Goal: Task Accomplishment & Management: Use online tool/utility

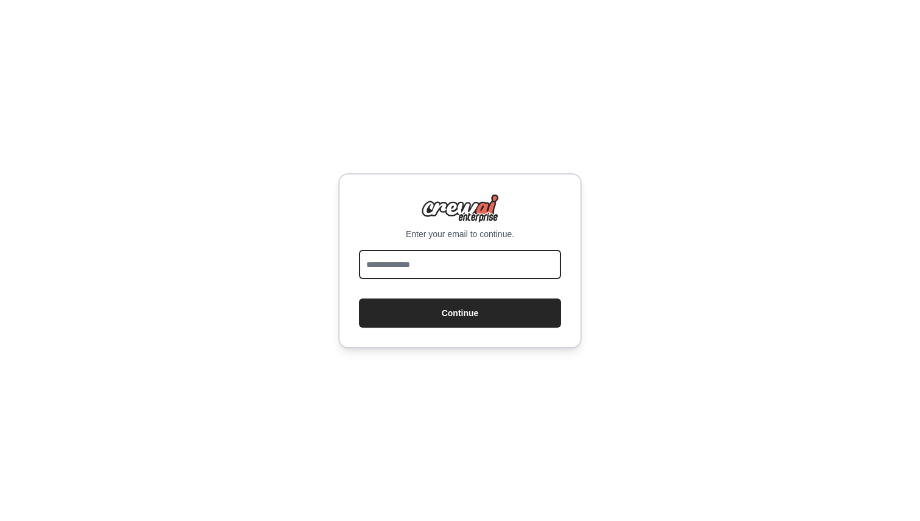
click at [479, 261] on input "email" at bounding box center [460, 264] width 202 height 29
click at [478, 259] on input "email" at bounding box center [460, 264] width 202 height 29
type input "**********"
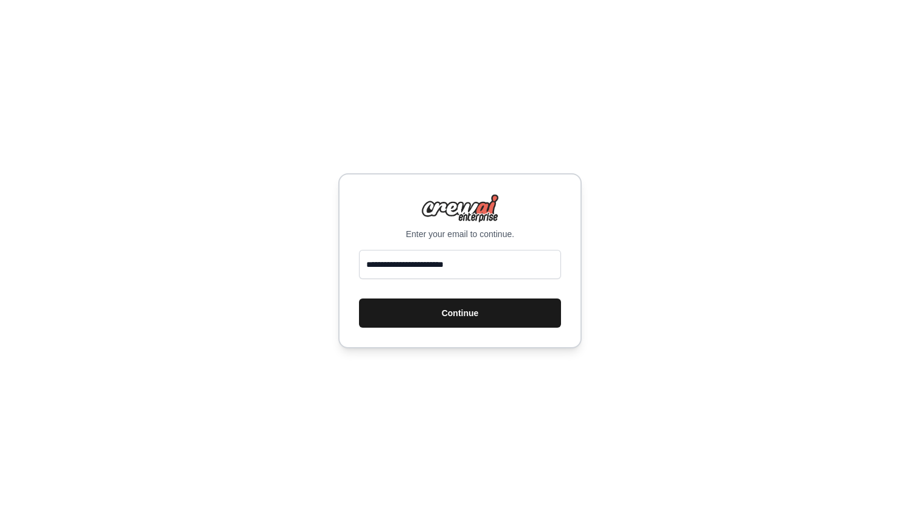
click at [471, 304] on button "Continue" at bounding box center [460, 313] width 202 height 29
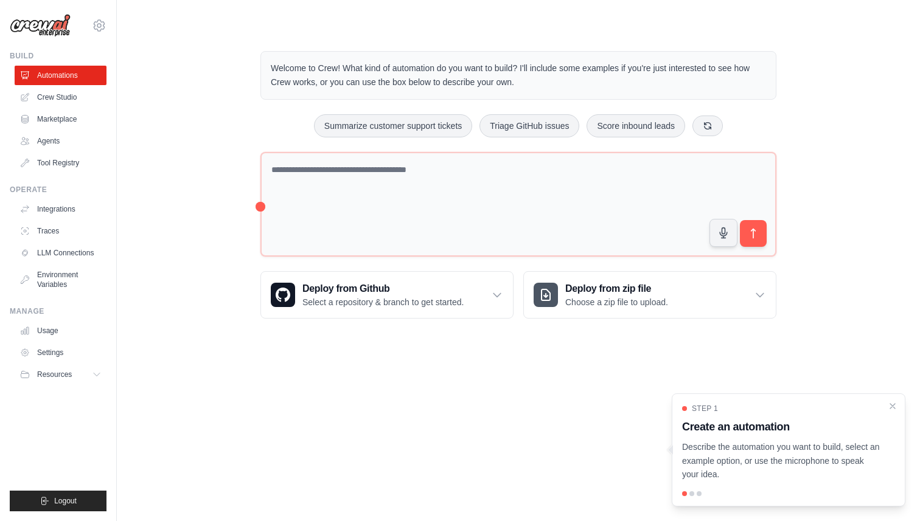
click at [211, 179] on div "Welcome to Crew! What kind of automation do you want to build? I'll include som…" at bounding box center [518, 185] width 764 height 307
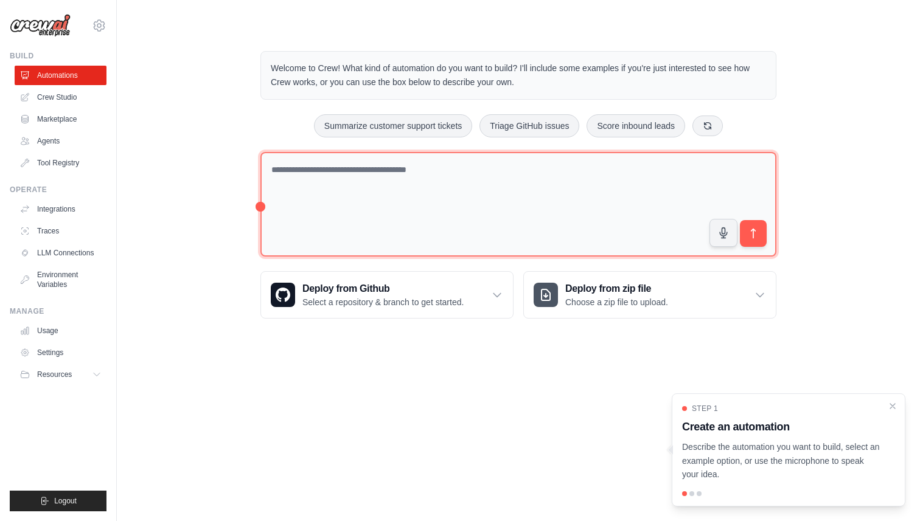
click at [261, 207] on textarea at bounding box center [518, 204] width 516 height 105
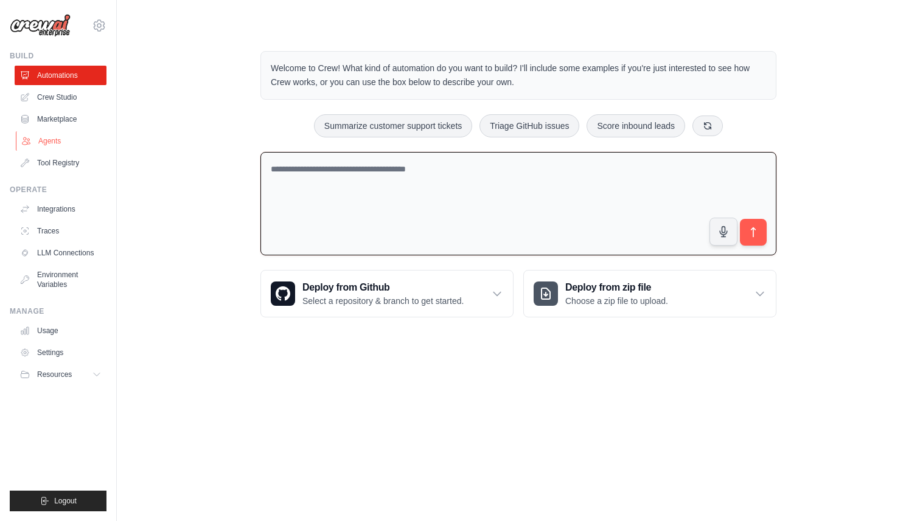
click at [75, 141] on link "Agents" at bounding box center [62, 140] width 92 height 19
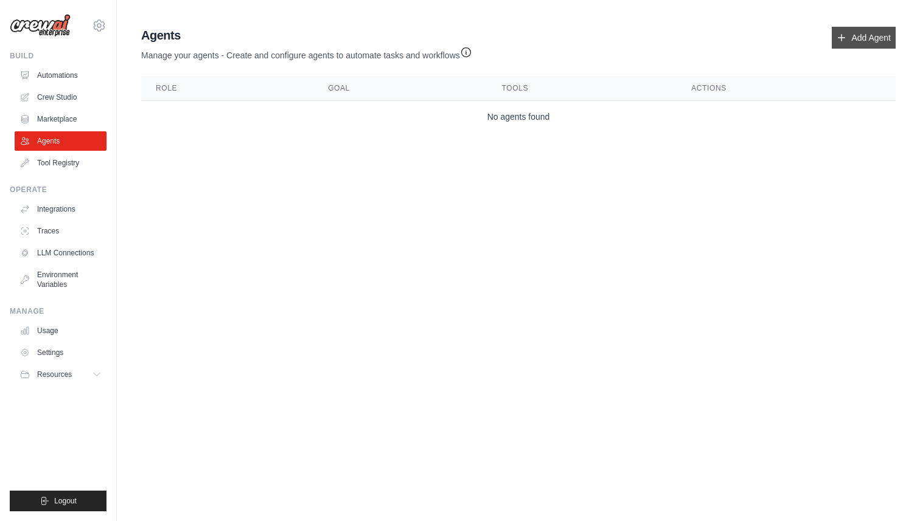
click at [841, 32] on link "Add Agent" at bounding box center [864, 38] width 64 height 22
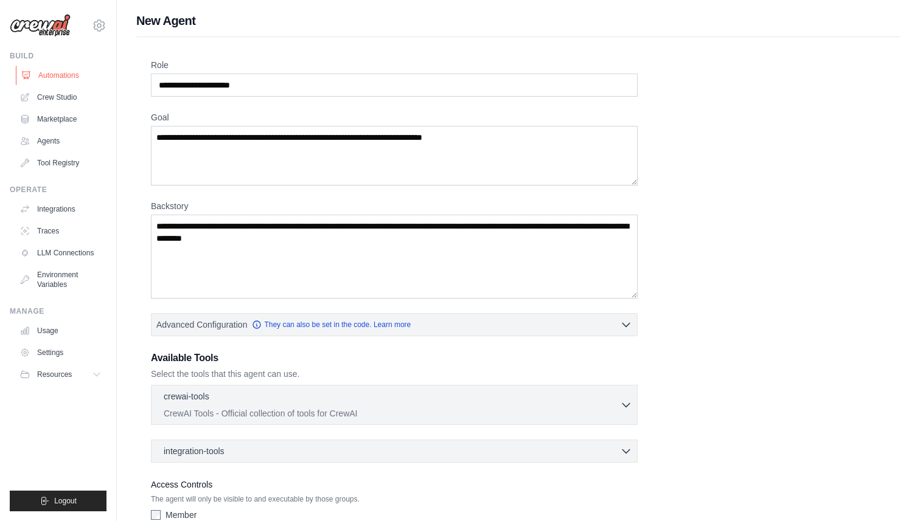
click at [47, 78] on link "Automations" at bounding box center [62, 75] width 92 height 19
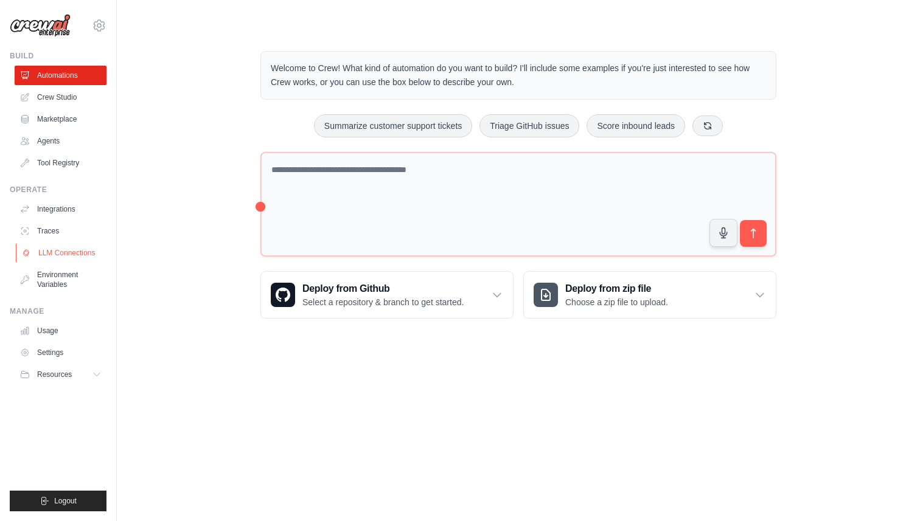
click at [54, 252] on link "LLM Connections" at bounding box center [62, 252] width 92 height 19
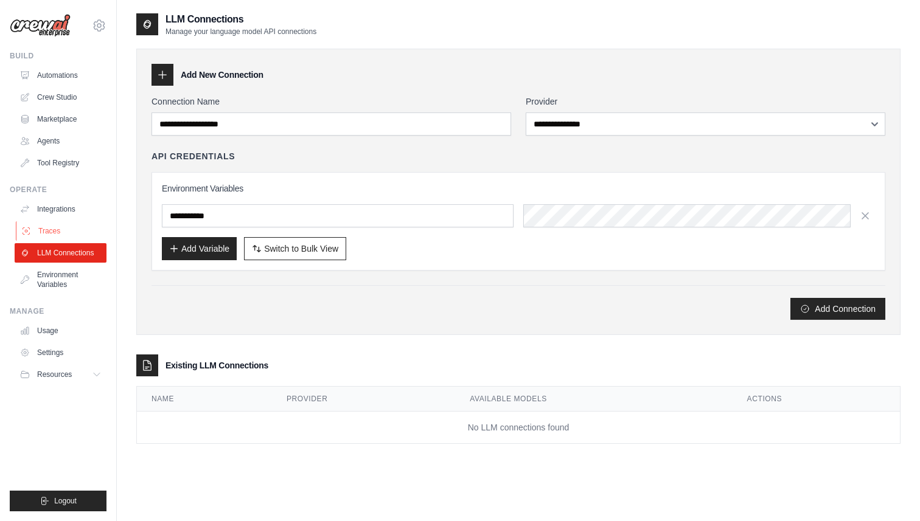
click at [85, 226] on link "Traces" at bounding box center [62, 230] width 92 height 19
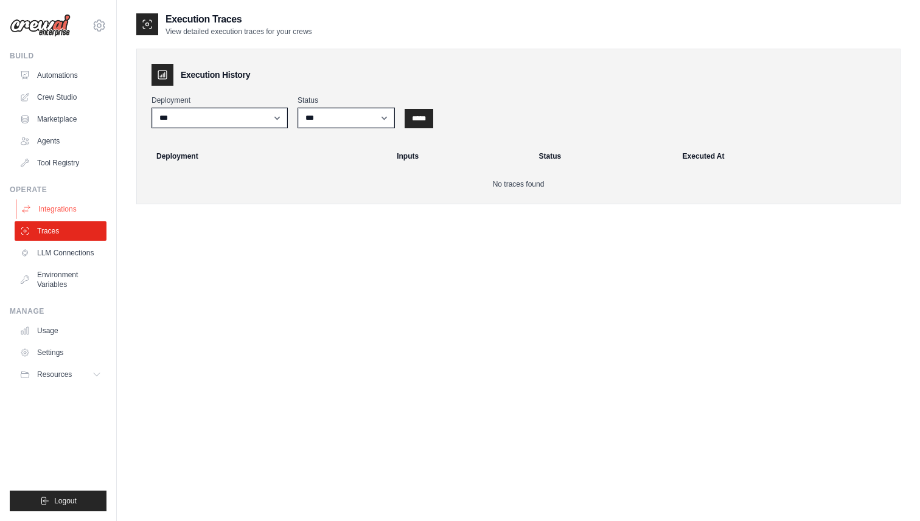
click at [84, 206] on link "Integrations" at bounding box center [62, 209] width 92 height 19
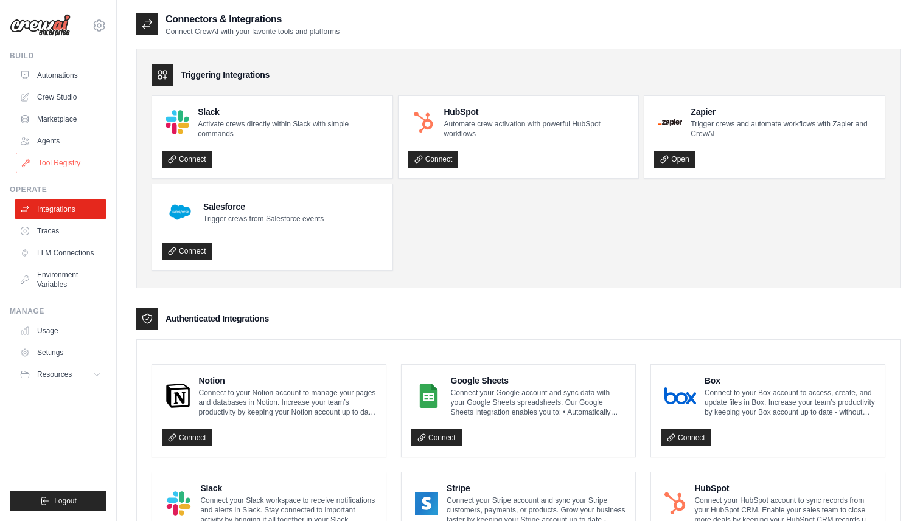
click at [78, 160] on link "Tool Registry" at bounding box center [62, 162] width 92 height 19
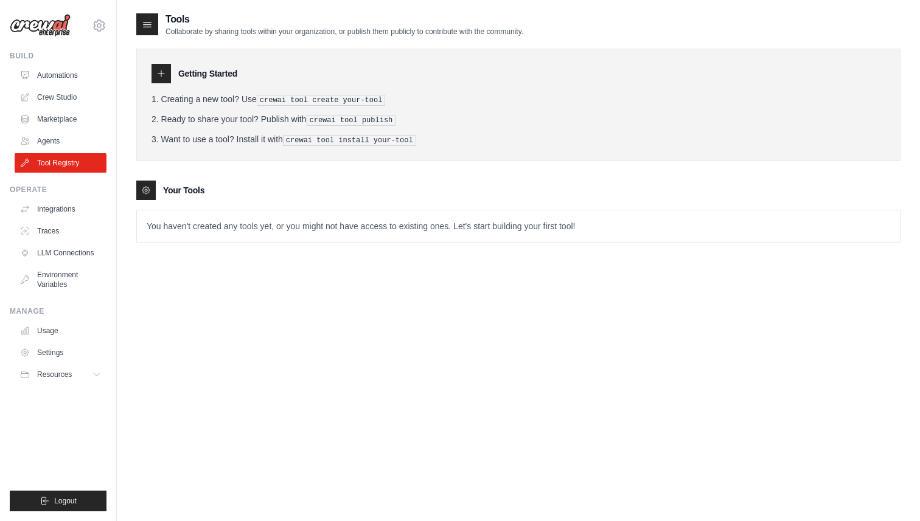
click at [307, 100] on pre "crewai tool create your-tool" at bounding box center [321, 100] width 129 height 11
click at [277, 100] on pre "crewai tool create your-tool" at bounding box center [321, 100] width 129 height 11
drag, startPoint x: 261, startPoint y: 100, endPoint x: 385, endPoint y: 99, distance: 124.1
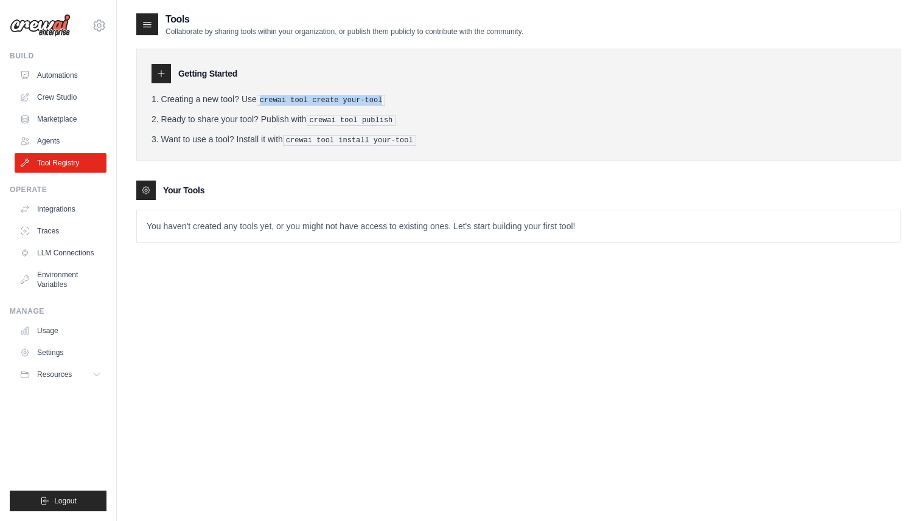
click at [385, 99] on pre "crewai tool create your-tool" at bounding box center [321, 100] width 129 height 11
click at [49, 91] on link "Crew Studio" at bounding box center [62, 97] width 92 height 19
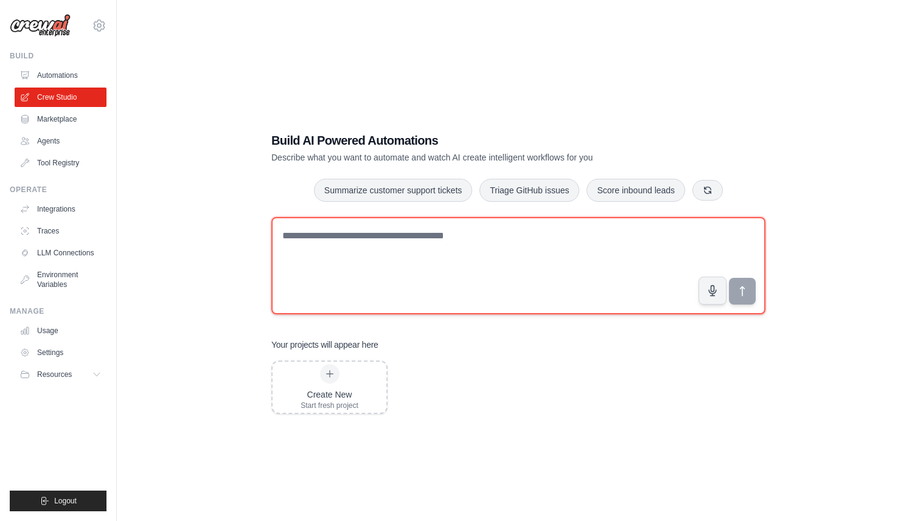
click at [328, 295] on textarea at bounding box center [518, 265] width 494 height 97
type textarea "**********"
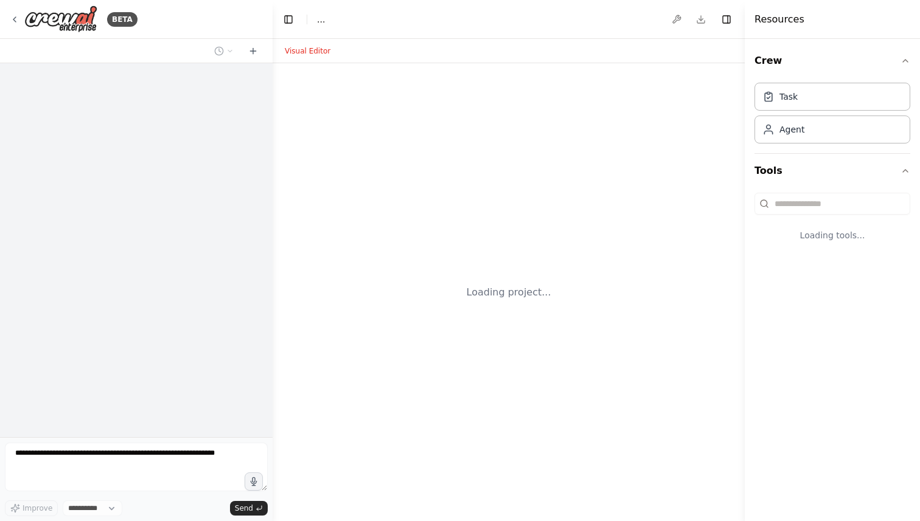
select select "****"
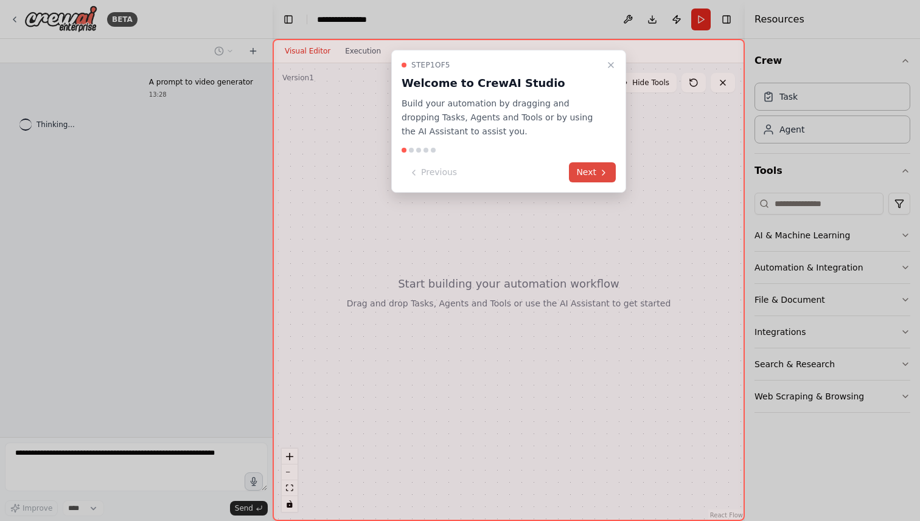
click at [605, 177] on icon at bounding box center [604, 173] width 10 height 10
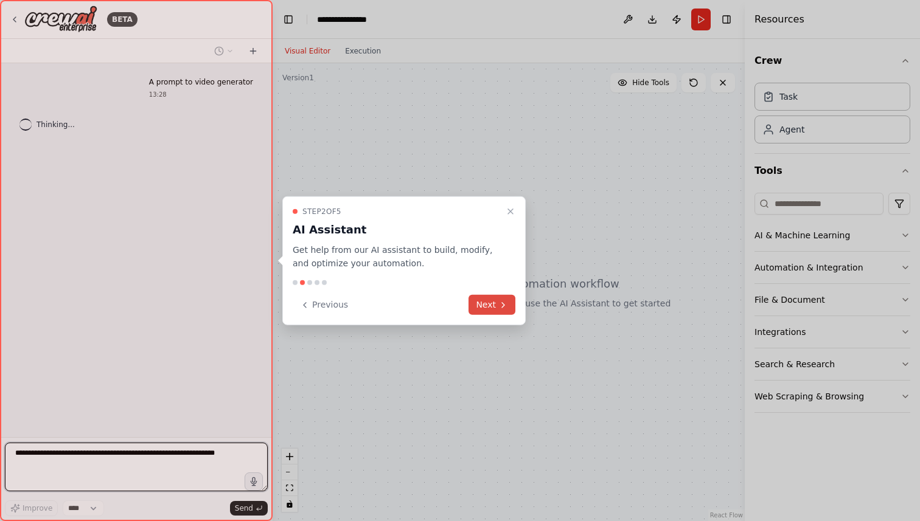
click at [495, 307] on button "Next" at bounding box center [492, 305] width 47 height 20
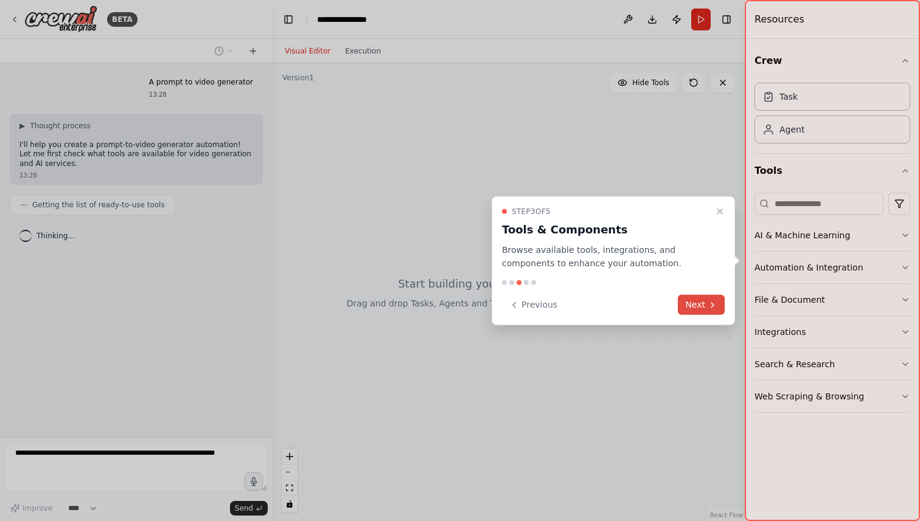
click at [699, 304] on button "Next" at bounding box center [701, 305] width 47 height 20
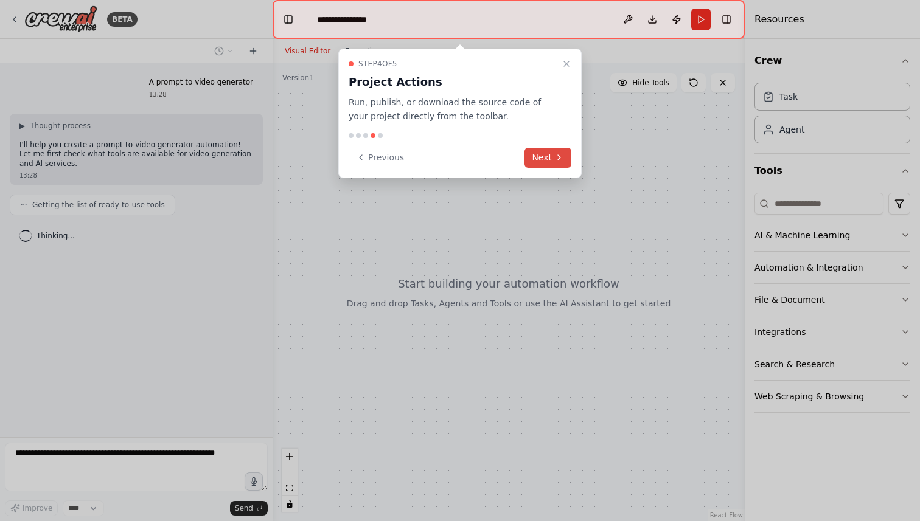
click at [545, 161] on button "Next" at bounding box center [548, 158] width 47 height 20
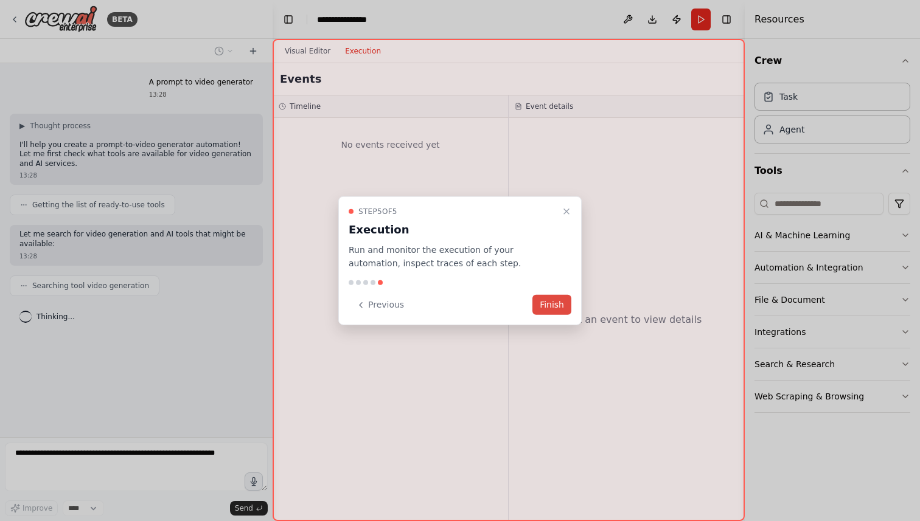
click at [557, 304] on button "Finish" at bounding box center [551, 305] width 39 height 20
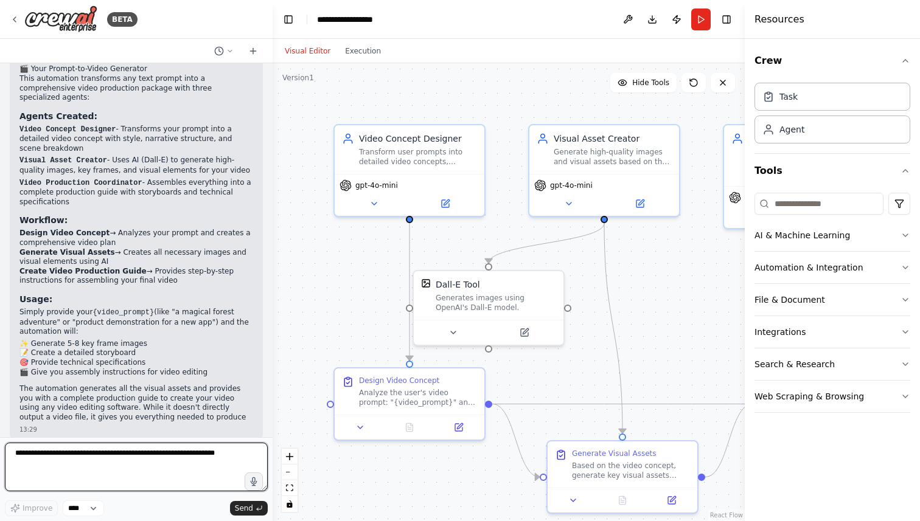
scroll to position [710, 0]
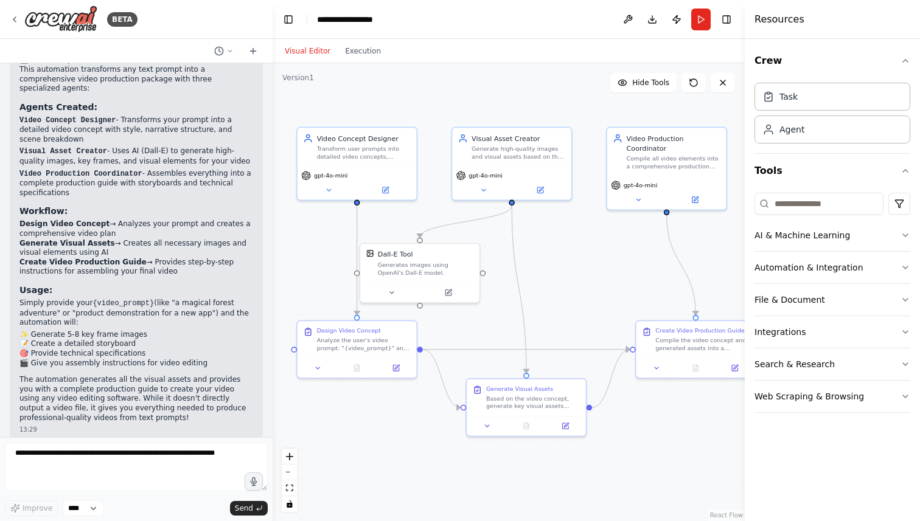
drag, startPoint x: 608, startPoint y: 271, endPoint x: 579, endPoint y: 274, distance: 29.4
click at [579, 274] on div ".deletable-edge-delete-btn { width: 20px; height: 20px; border: 0px solid #ffff…" at bounding box center [509, 292] width 472 height 458
click at [356, 54] on button "Execution" at bounding box center [363, 51] width 51 height 15
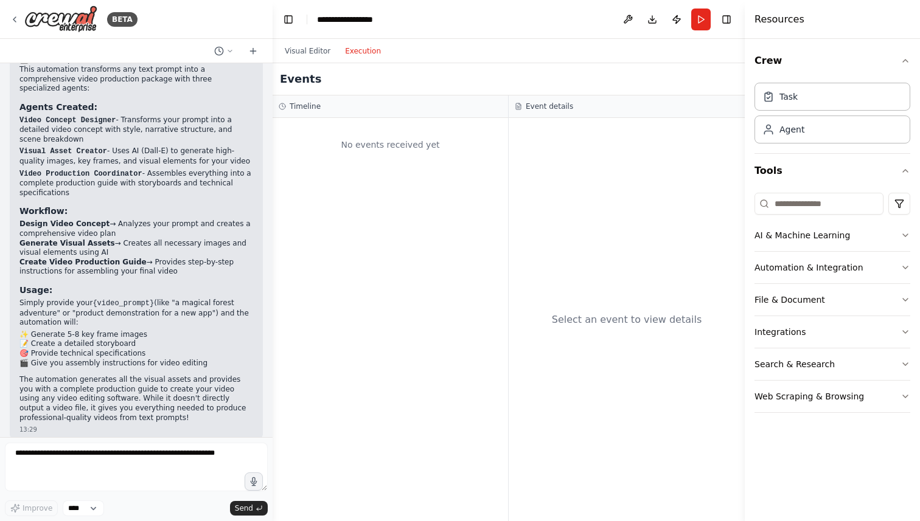
click at [381, 148] on div "No events received yet" at bounding box center [390, 144] width 223 height 41
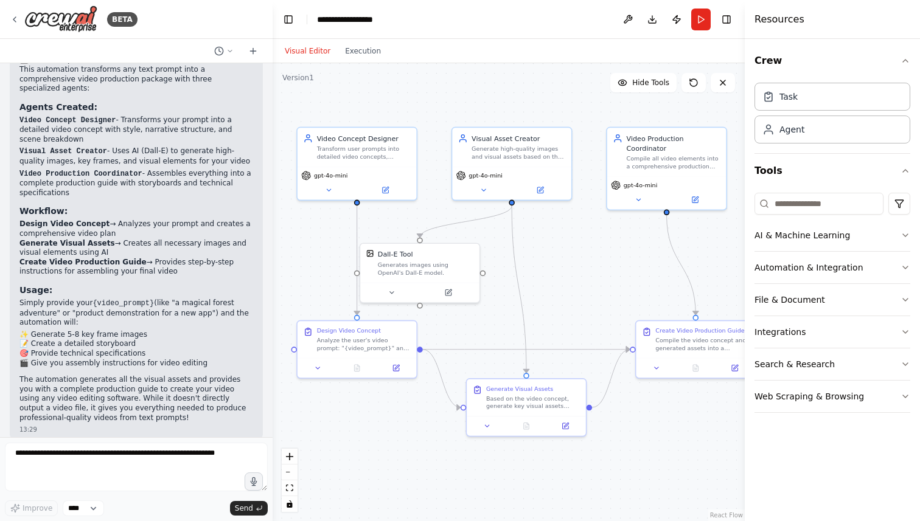
click at [302, 46] on button "Visual Editor" at bounding box center [307, 51] width 60 height 15
click at [705, 17] on button "Run" at bounding box center [700, 20] width 19 height 22
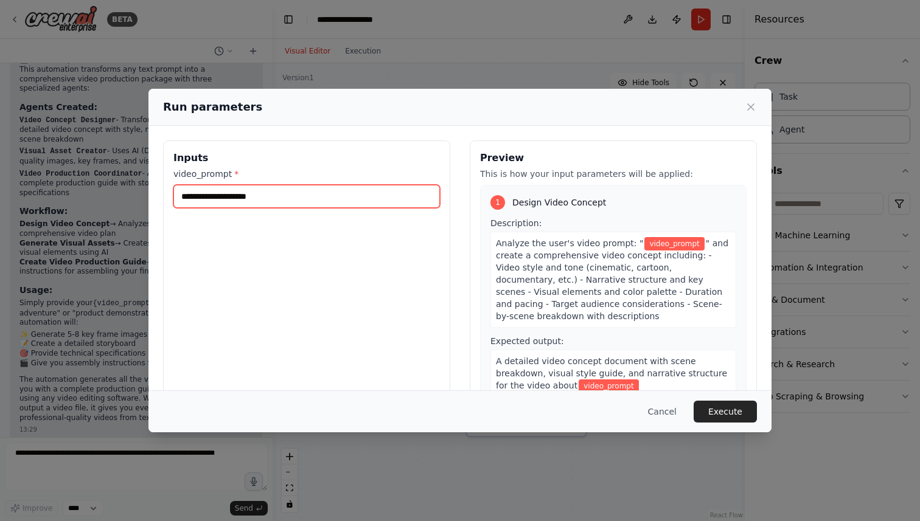
click at [327, 202] on input "video_prompt *" at bounding box center [306, 196] width 267 height 23
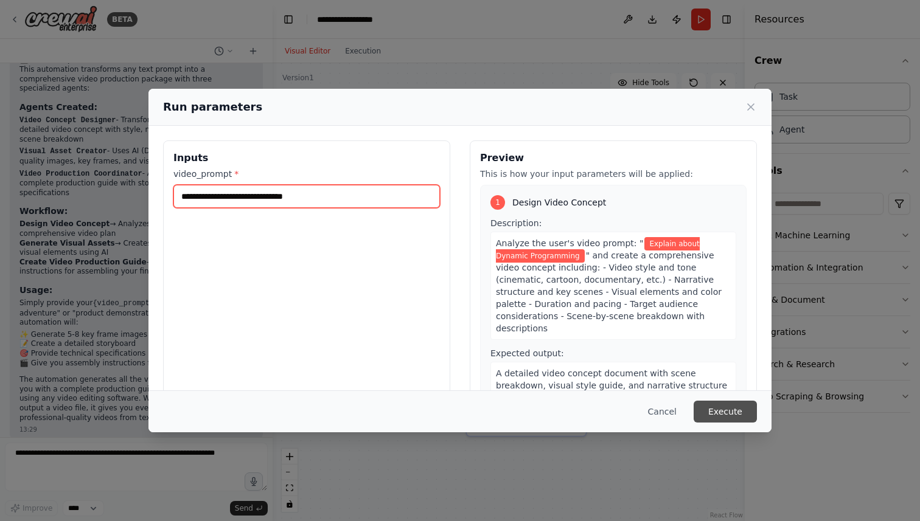
type input "**********"
click at [742, 413] on button "Execute" at bounding box center [725, 412] width 63 height 22
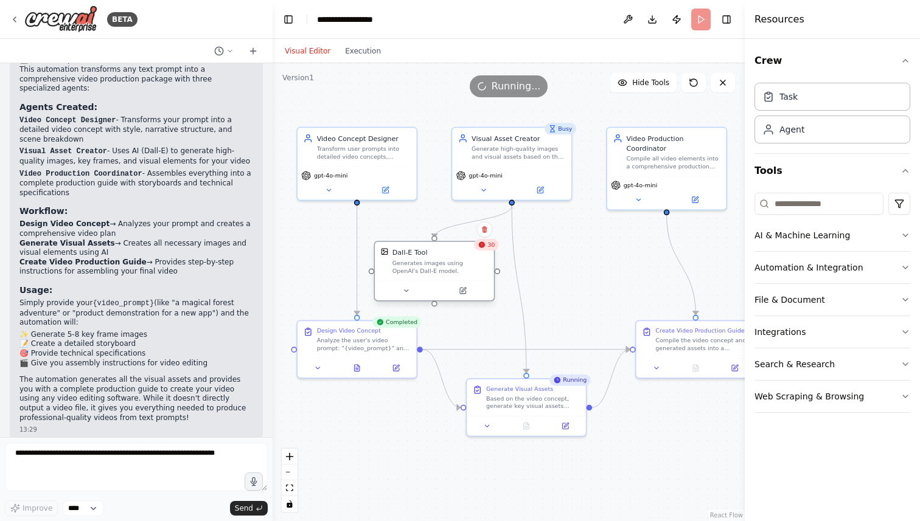
drag, startPoint x: 438, startPoint y: 263, endPoint x: 454, endPoint y: 260, distance: 16.1
click at [454, 260] on div "Generates images using OpenAI's Dall-E model." at bounding box center [440, 266] width 96 height 15
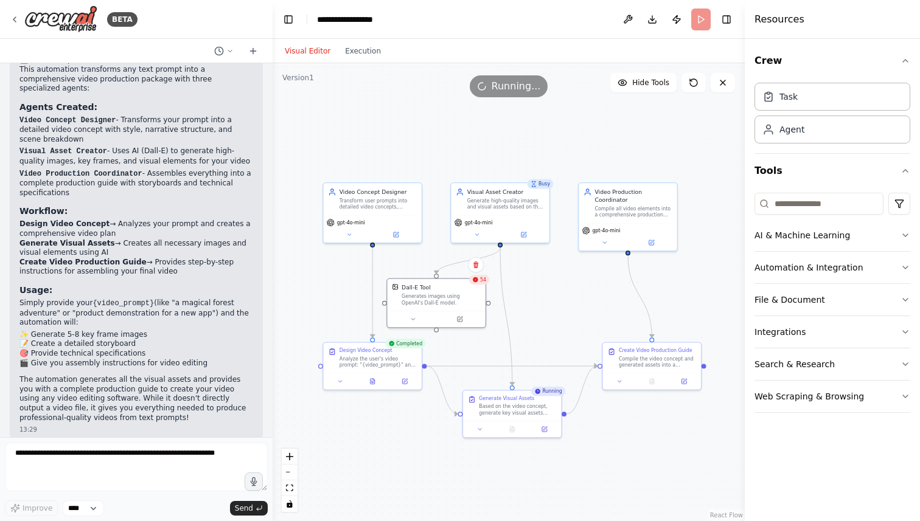
drag, startPoint x: 682, startPoint y: 455, endPoint x: 641, endPoint y: 453, distance: 41.4
click at [641, 453] on div ".deletable-edge-delete-btn { width: 20px; height: 20px; border: 0px solid #ffff…" at bounding box center [509, 292] width 472 height 458
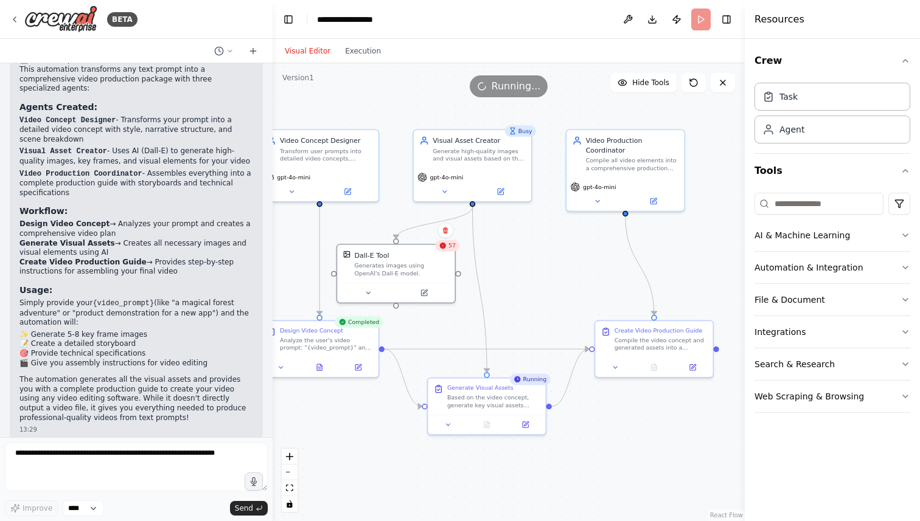
click at [636, 460] on div ".deletable-edge-delete-btn { width: 20px; height: 20px; border: 0px solid #ffff…" at bounding box center [509, 292] width 472 height 458
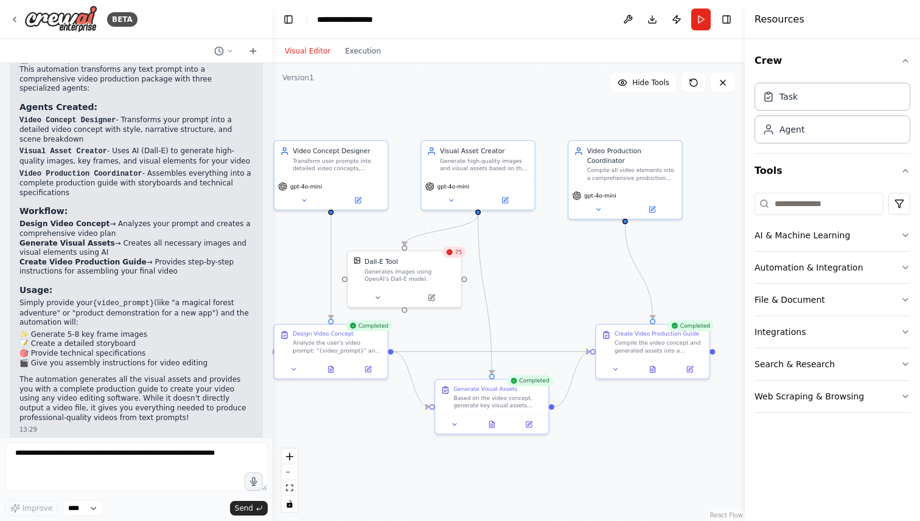
click at [372, 60] on div "Visual Editor Execution" at bounding box center [332, 51] width 111 height 24
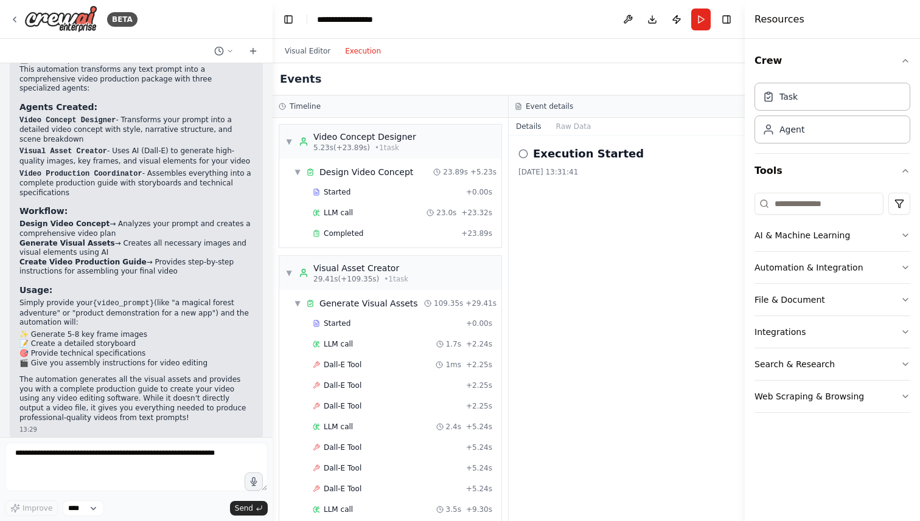
click at [372, 49] on button "Execution" at bounding box center [363, 51] width 51 height 15
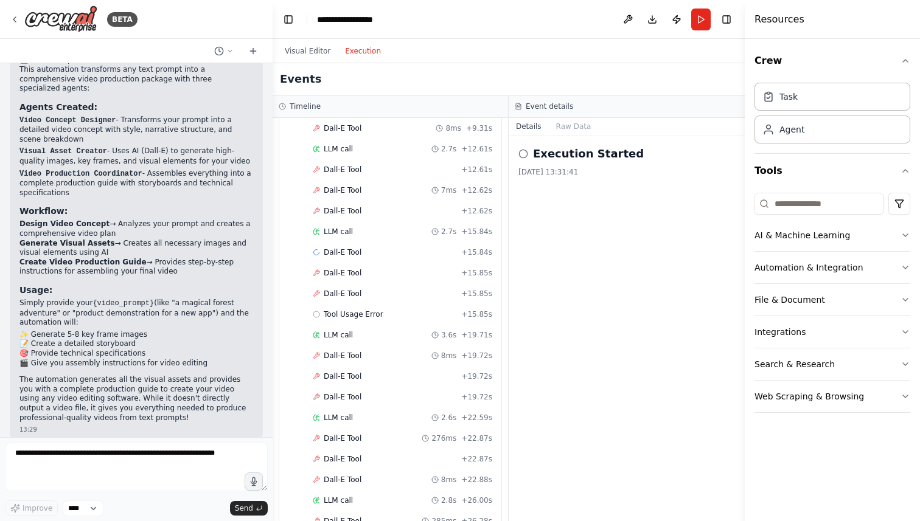
scroll to position [0, 0]
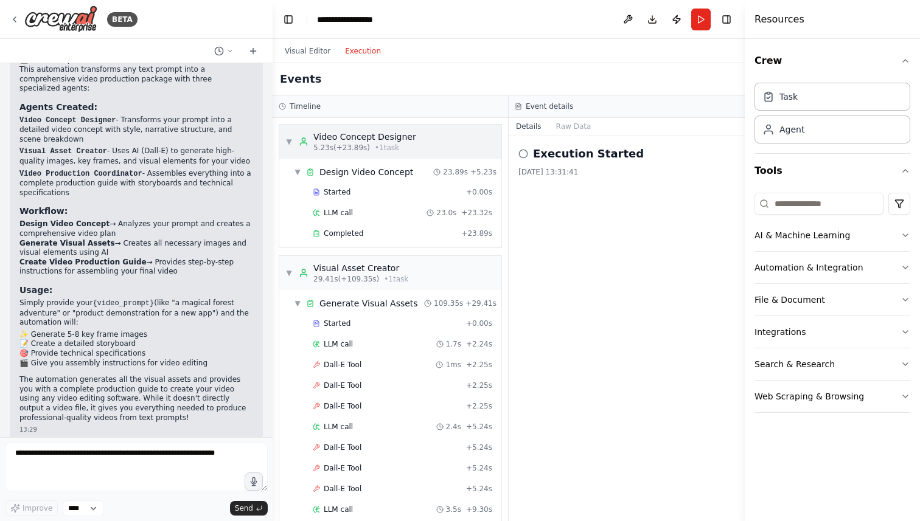
click at [294, 141] on div "▼ Video Concept Designer 5.23s (+23.89s) • 1 task" at bounding box center [350, 142] width 131 height 22
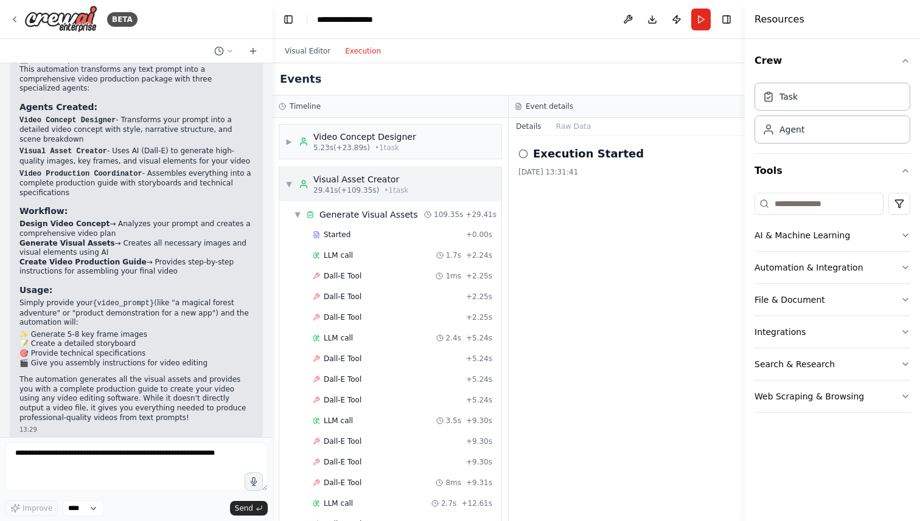
click at [291, 178] on div "▼ Visual Asset Creator 29.41s (+109.35s) • 1 task" at bounding box center [346, 184] width 123 height 22
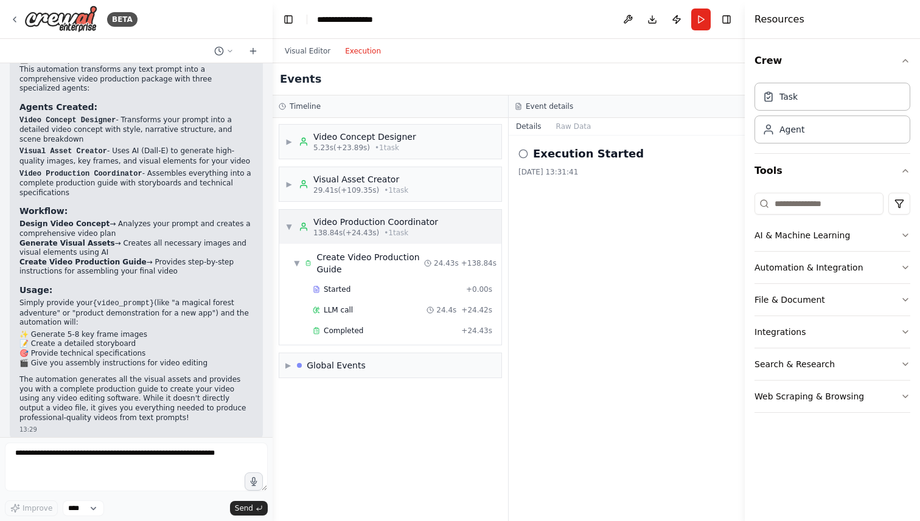
click at [295, 225] on div "▼ Video Production Coordinator 138.84s (+24.43s) • 1 task" at bounding box center [361, 227] width 153 height 22
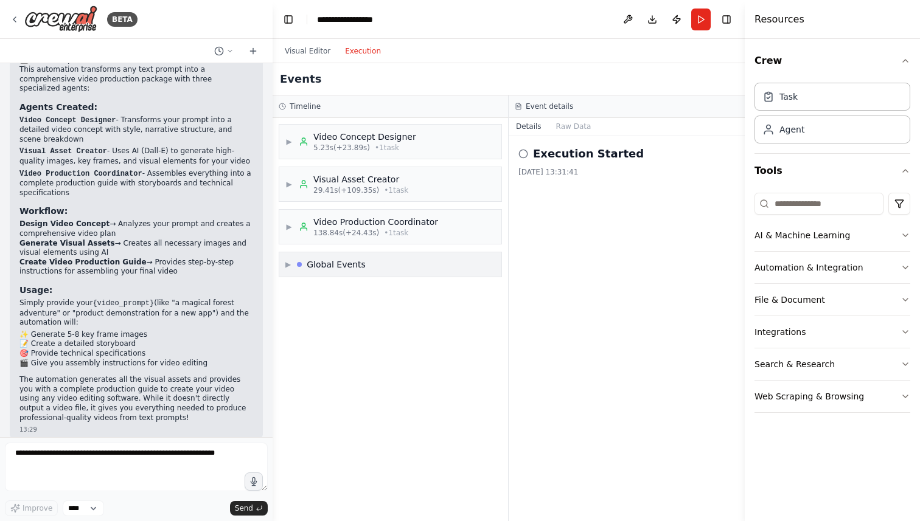
click at [293, 265] on div "▶ Global Events" at bounding box center [325, 265] width 80 height 12
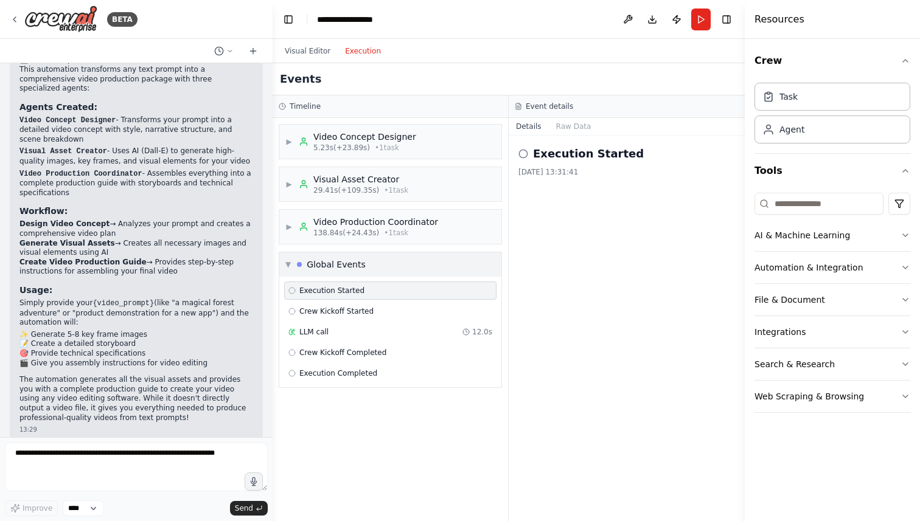
click at [304, 269] on div "Global Events" at bounding box center [331, 265] width 69 height 12
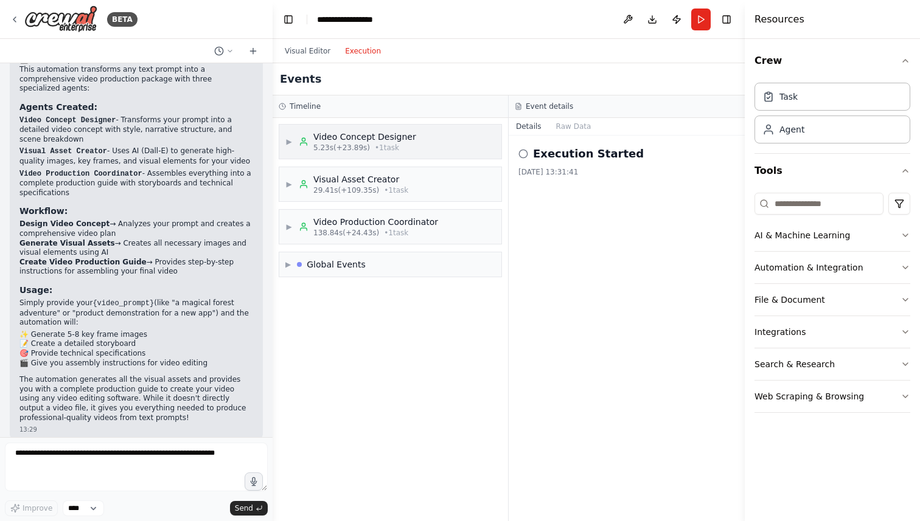
click at [422, 150] on div "▶ Video Concept Designer 5.23s (+23.89s) • 1 task" at bounding box center [390, 142] width 222 height 34
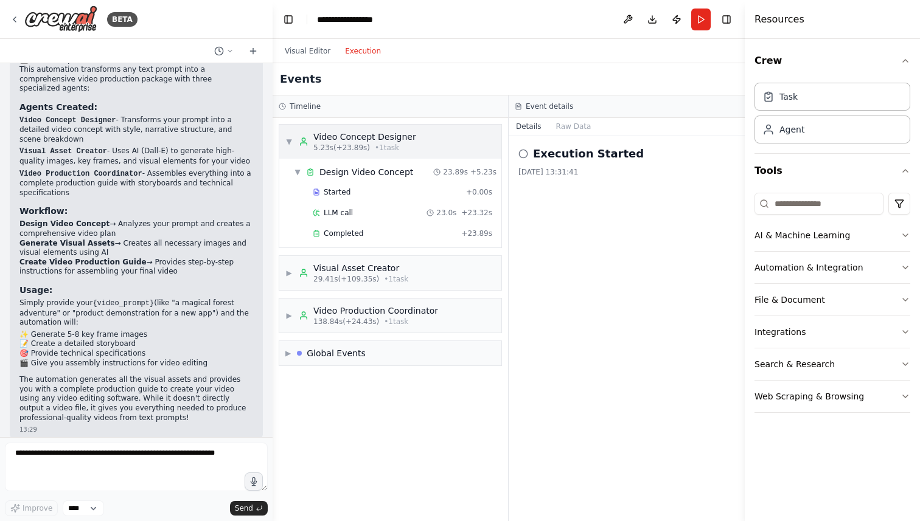
click at [422, 150] on div "▼ Video Concept Designer 5.23s (+23.89s) • 1 task" at bounding box center [390, 142] width 222 height 34
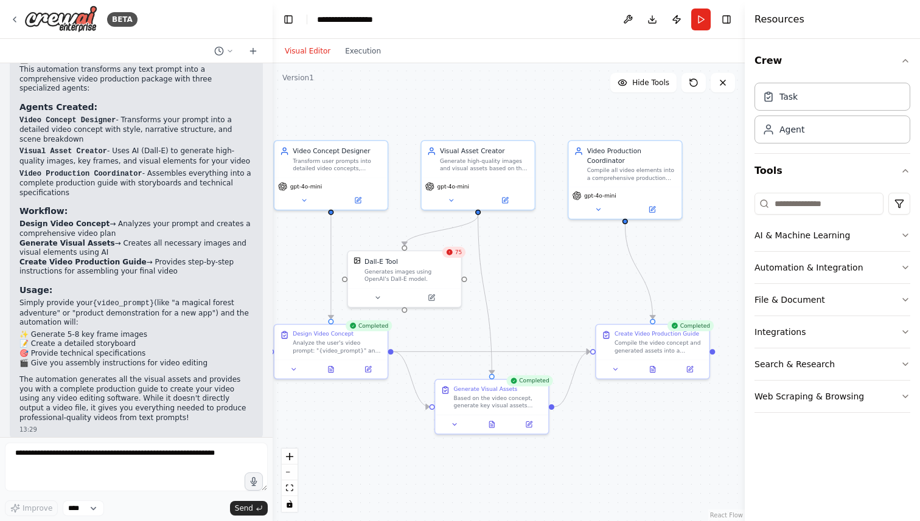
click at [313, 47] on button "Visual Editor" at bounding box center [307, 51] width 60 height 15
click at [363, 57] on button "Execution" at bounding box center [363, 51] width 51 height 15
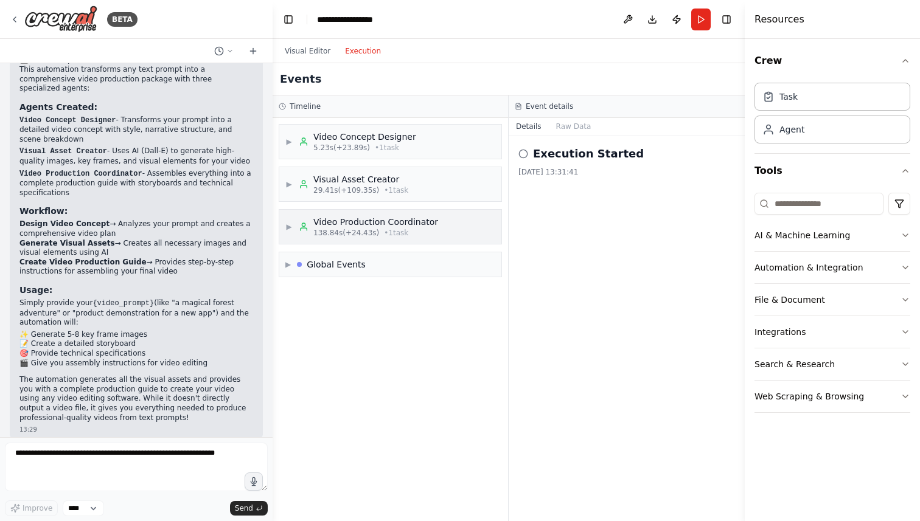
click at [299, 219] on div "Video Production Coordinator 138.84s (+24.43s) • 1 task" at bounding box center [368, 227] width 139 height 22
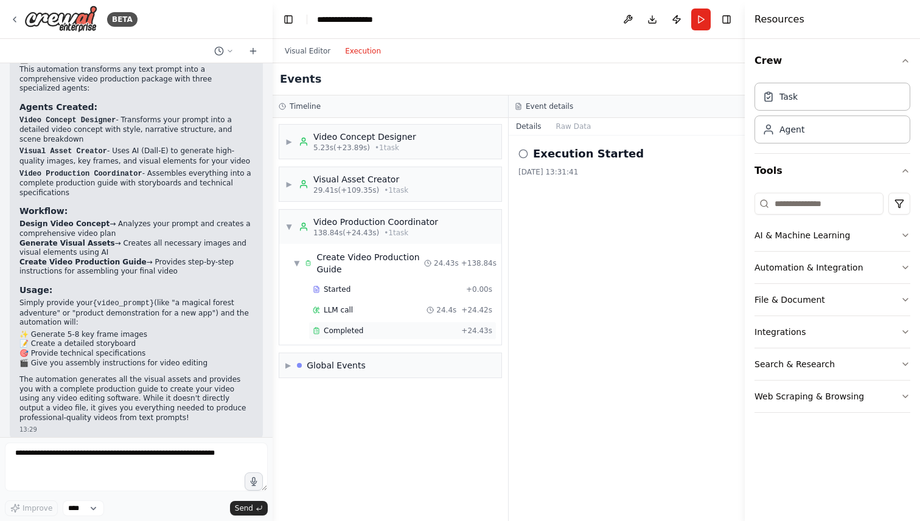
click at [335, 327] on span "Completed" at bounding box center [344, 331] width 40 height 10
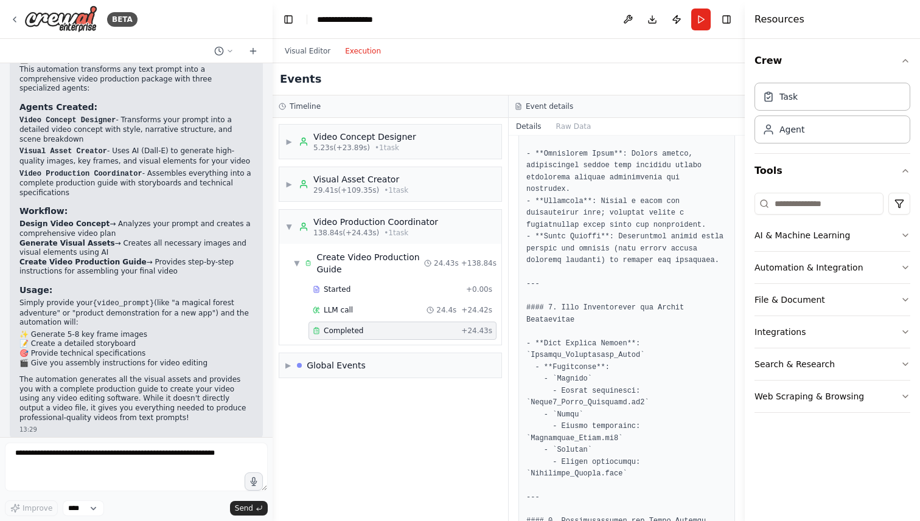
scroll to position [1518, 0]
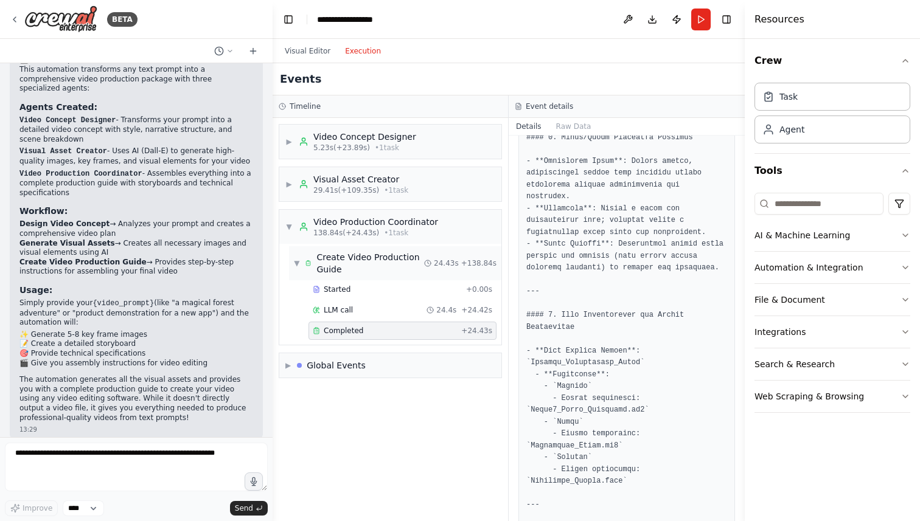
click at [298, 259] on span "▼" at bounding box center [297, 264] width 6 height 10
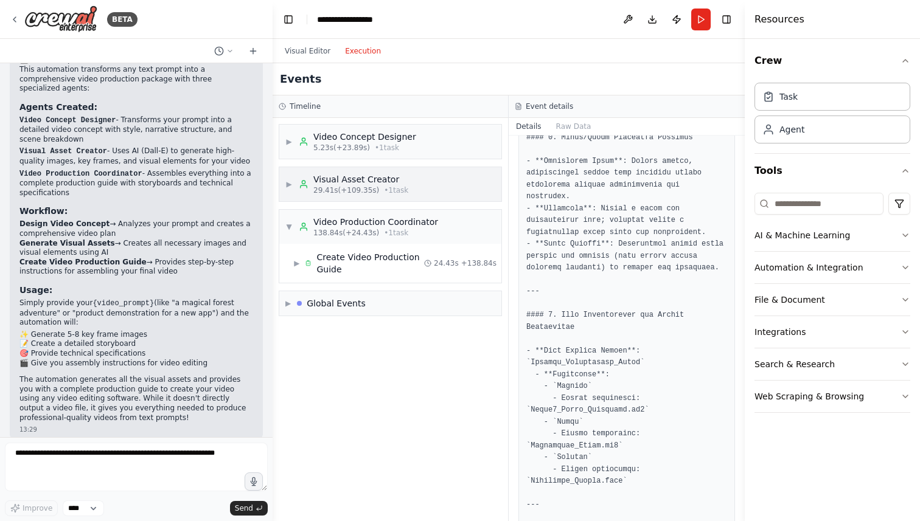
click at [285, 184] on span "▶" at bounding box center [288, 185] width 7 height 10
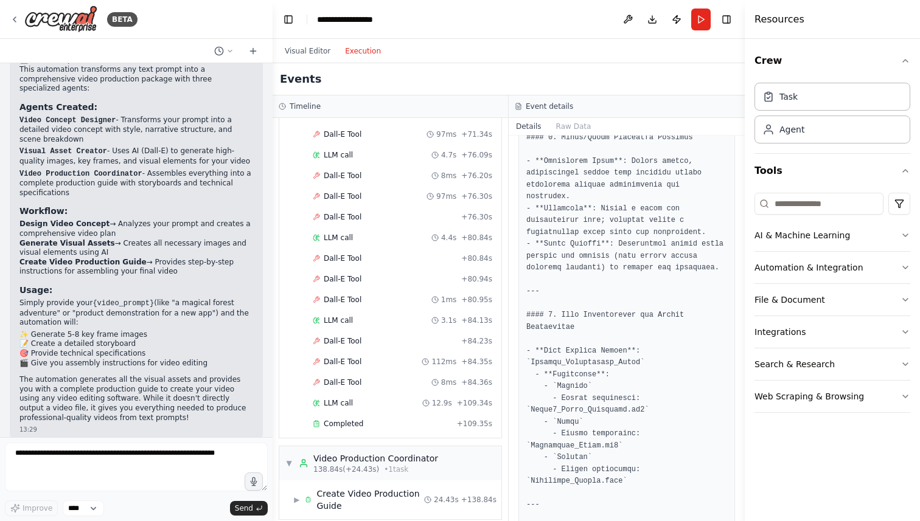
scroll to position [1987, 0]
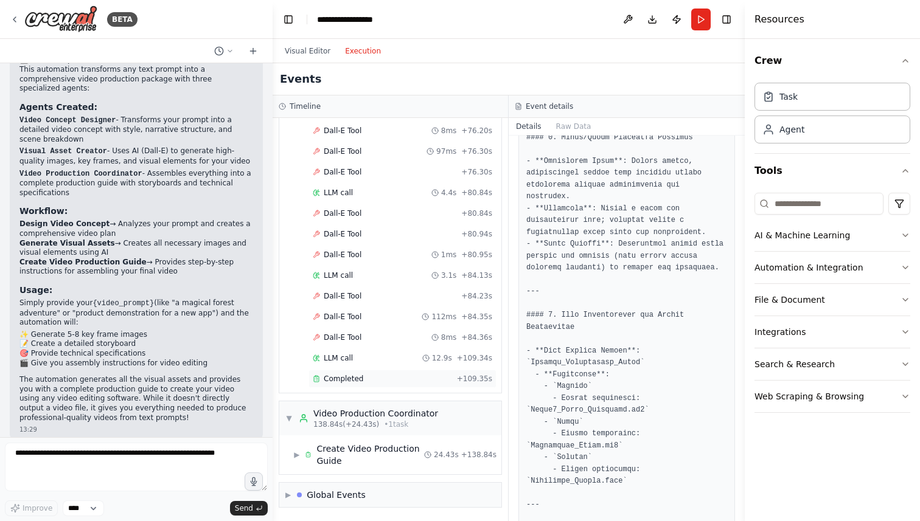
click at [357, 375] on span "Completed" at bounding box center [344, 379] width 40 height 10
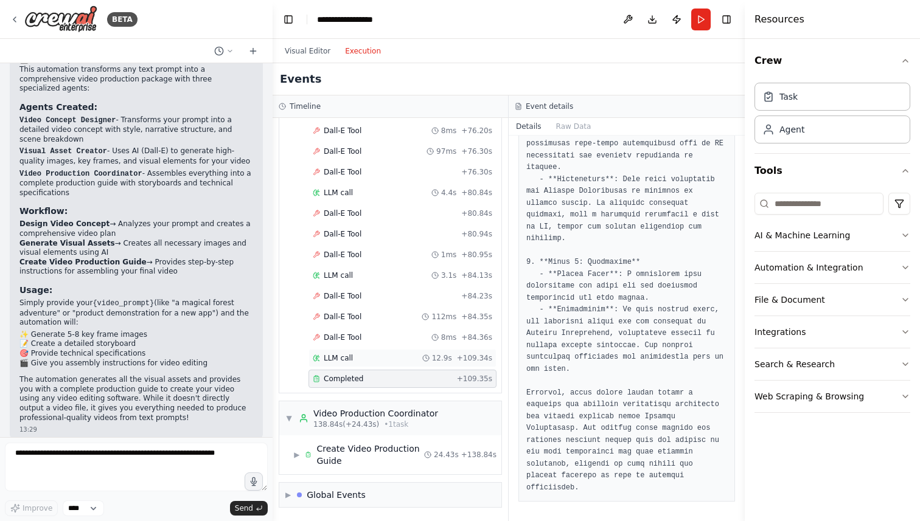
click at [357, 360] on div "LLM call 12.9s + 109.34s" at bounding box center [403, 359] width 180 height 10
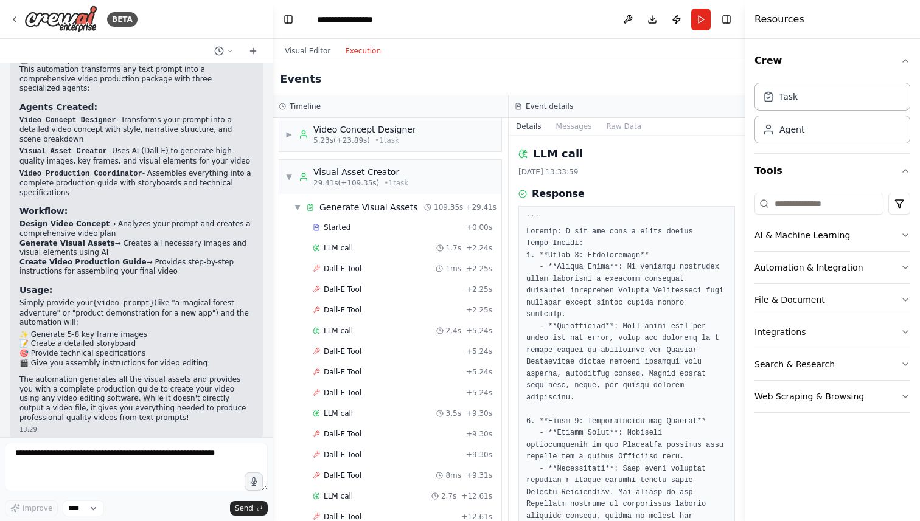
scroll to position [0, 0]
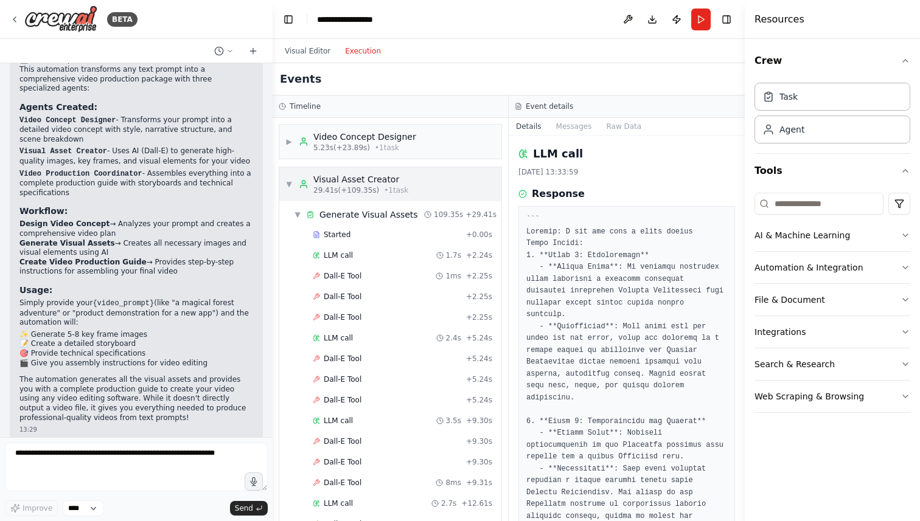
click at [287, 183] on span "▼" at bounding box center [288, 185] width 7 height 10
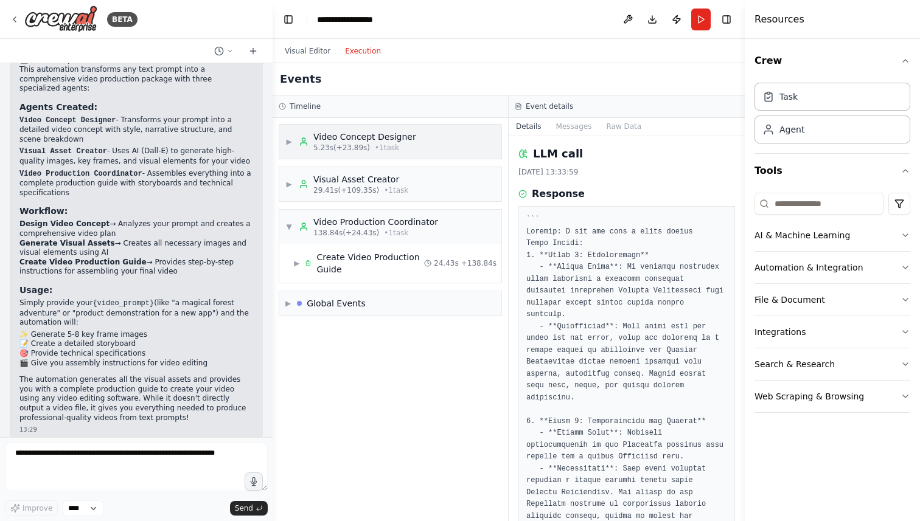
click at [287, 142] on span "▶" at bounding box center [288, 142] width 7 height 10
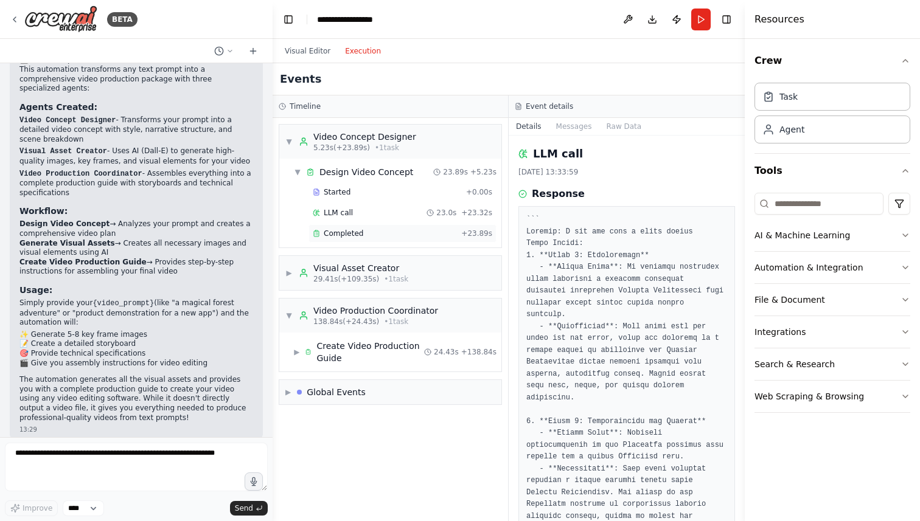
click at [337, 228] on div "Completed + 23.89s" at bounding box center [403, 234] width 188 height 18
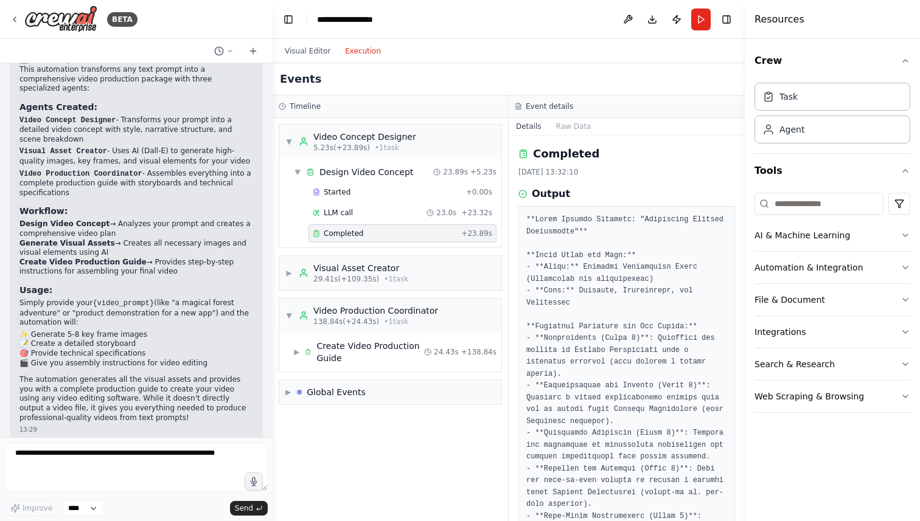
click at [403, 231] on div "Completed" at bounding box center [385, 234] width 144 height 10
click at [386, 207] on div "LLM call 23.0s + 23.32s" at bounding box center [403, 213] width 188 height 18
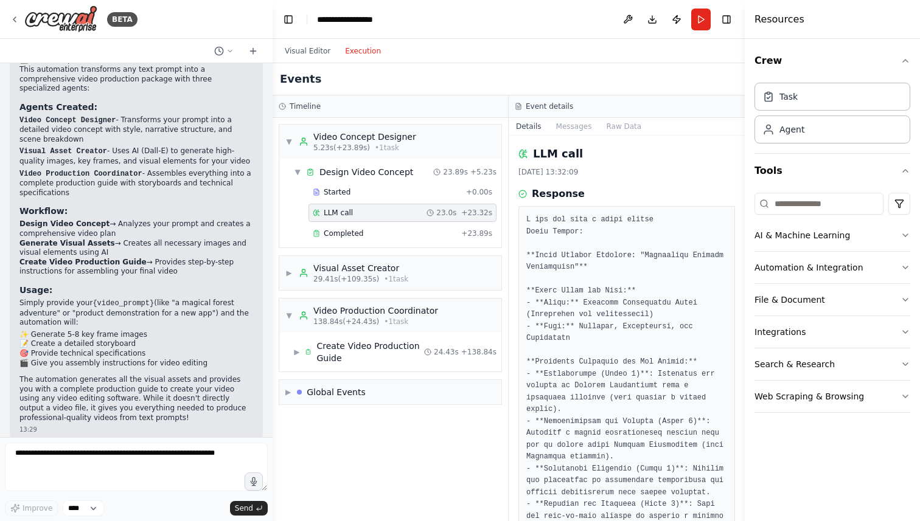
click at [386, 222] on div "Started + 0.00s LLM call 23.0s + 23.32s Completed + 23.89s" at bounding box center [395, 214] width 212 height 62
click at [293, 136] on div "▼ Video Concept Designer 5.23s (+23.89s) • 1 task" at bounding box center [350, 142] width 131 height 22
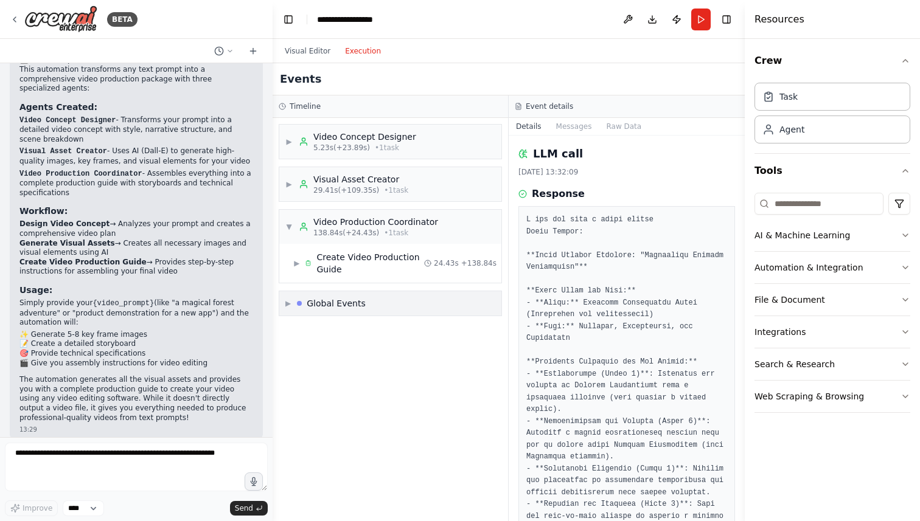
click at [299, 304] on div at bounding box center [299, 303] width 5 height 5
click at [339, 378] on div "LLM call 12.0s" at bounding box center [390, 371] width 212 height 18
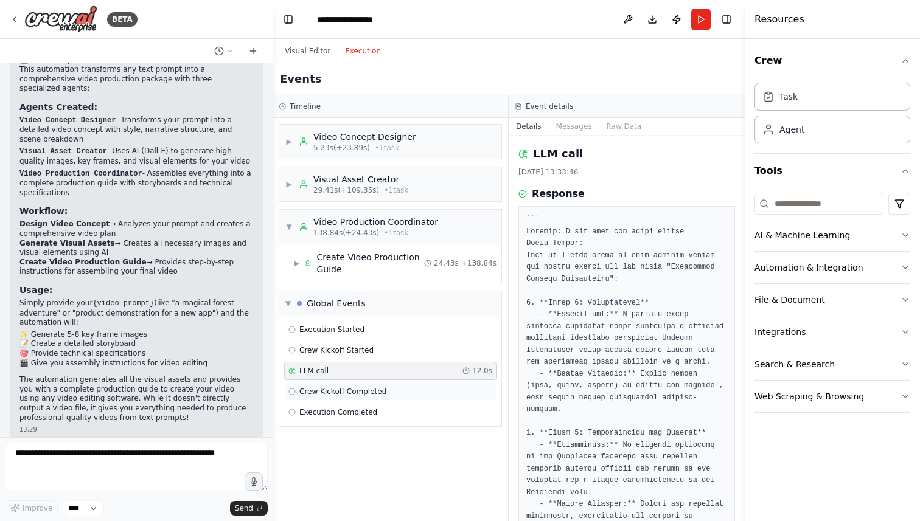
click at [343, 394] on span "Crew Kickoff Completed" at bounding box center [342, 392] width 87 height 10
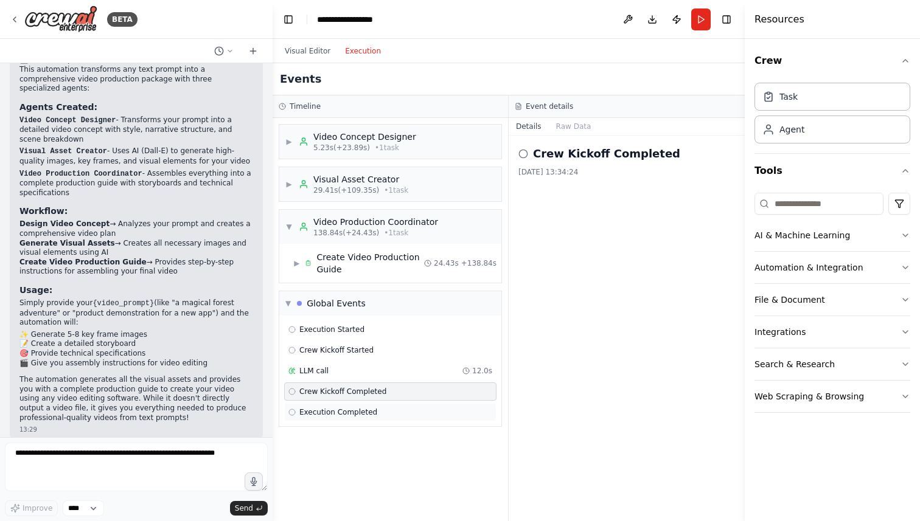
click at [346, 413] on span "Execution Completed" at bounding box center [338, 413] width 78 height 10
click at [348, 364] on div "LLM call 12.0s" at bounding box center [390, 371] width 212 height 18
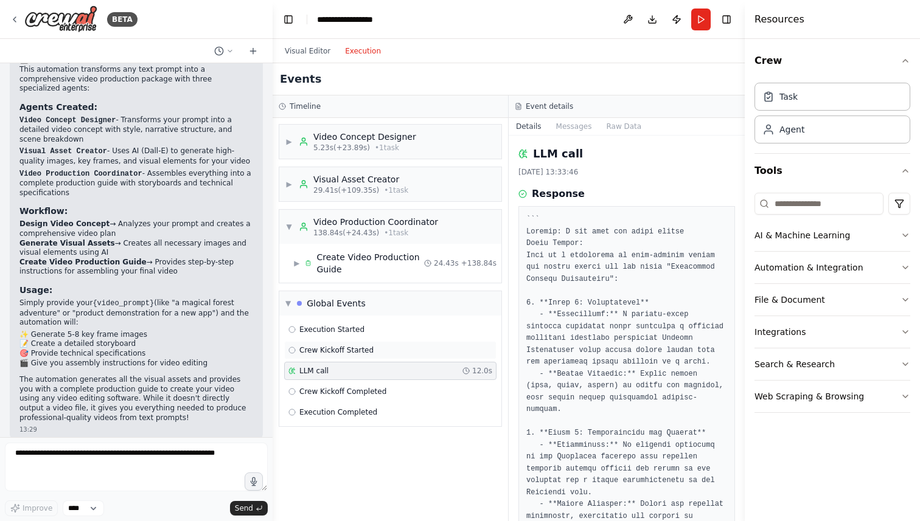
click at [349, 347] on span "Crew Kickoff Started" at bounding box center [336, 351] width 74 height 10
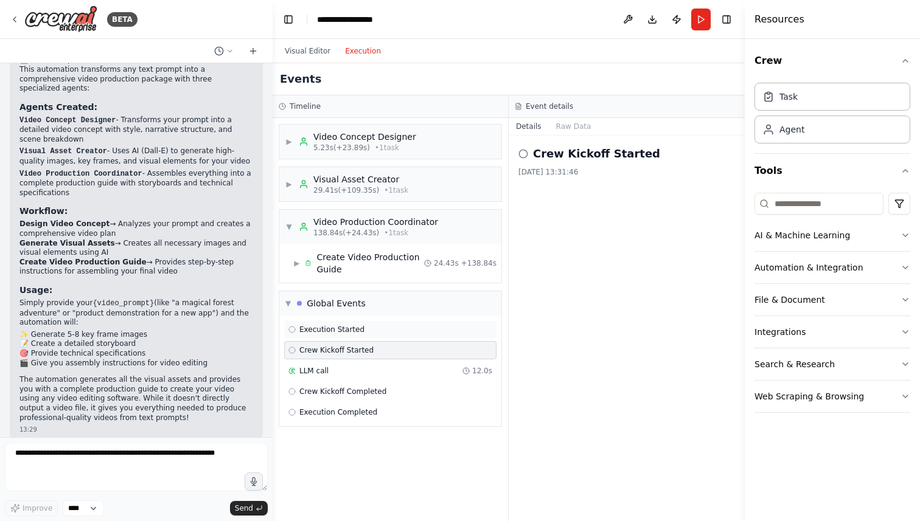
click at [350, 334] on span "Execution Started" at bounding box center [331, 330] width 65 height 10
click at [296, 301] on div "▼ Global Events" at bounding box center [325, 304] width 80 height 12
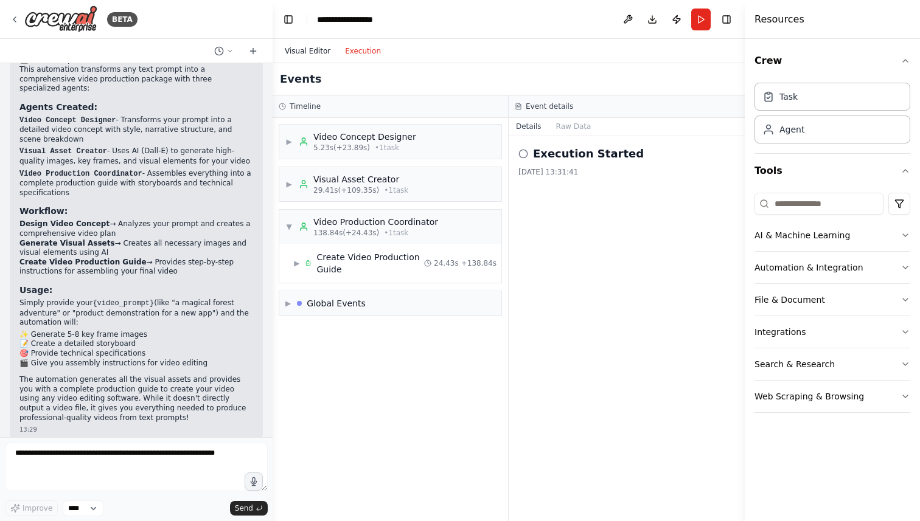
click at [306, 55] on button "Visual Editor" at bounding box center [307, 51] width 60 height 15
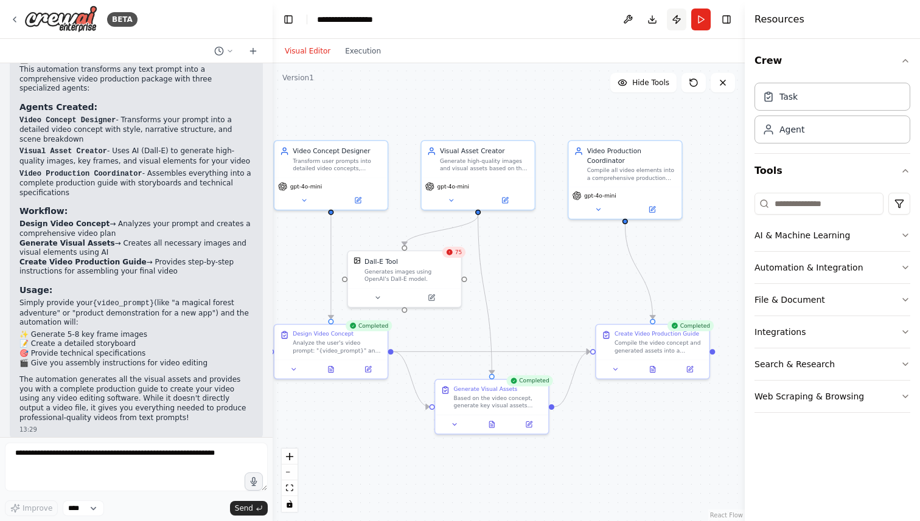
click at [678, 19] on button "Publish" at bounding box center [676, 20] width 19 height 22
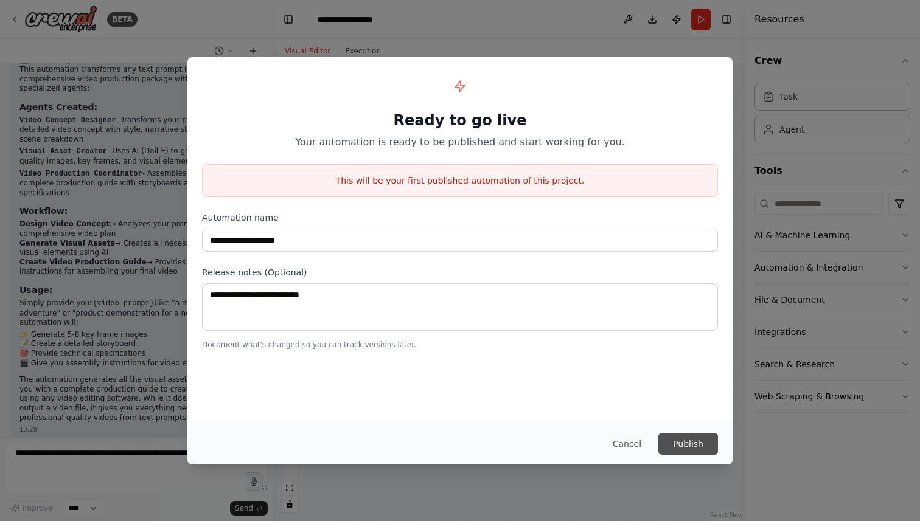
click at [674, 448] on button "Publish" at bounding box center [688, 444] width 60 height 22
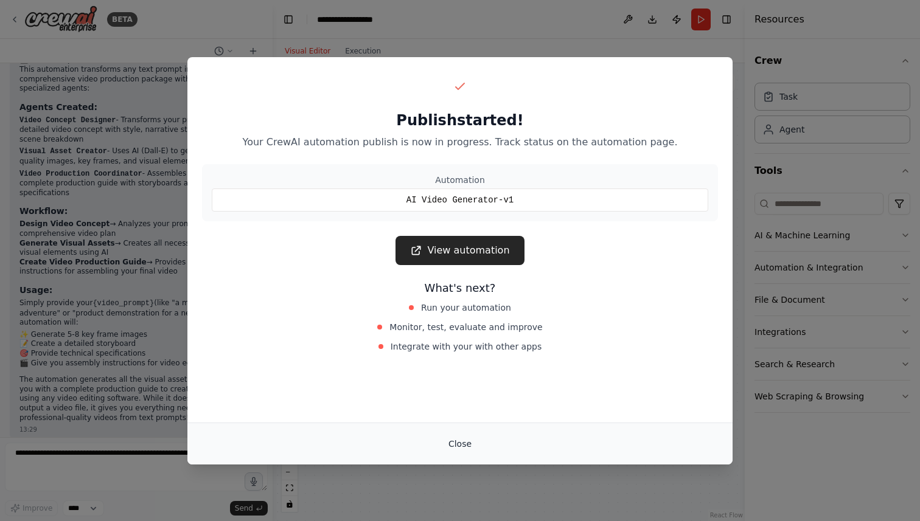
click at [465, 442] on button "Close" at bounding box center [460, 444] width 43 height 22
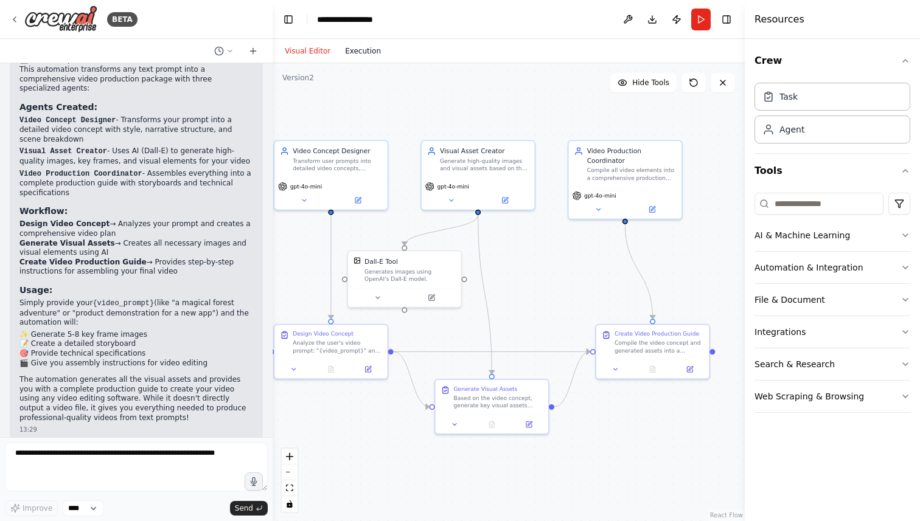
click at [358, 53] on button "Execution" at bounding box center [363, 51] width 51 height 15
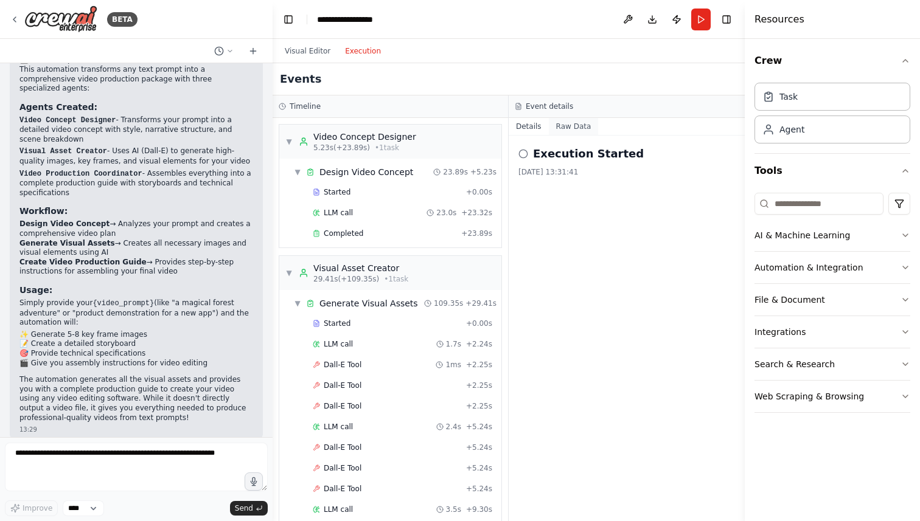
click at [583, 128] on button "Raw Data" at bounding box center [574, 126] width 50 height 17
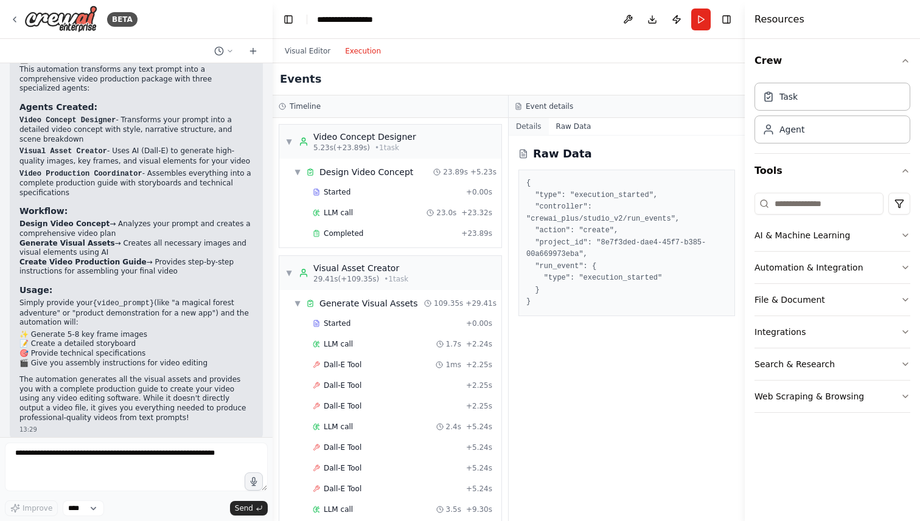
click at [532, 127] on button "Details" at bounding box center [529, 126] width 40 height 17
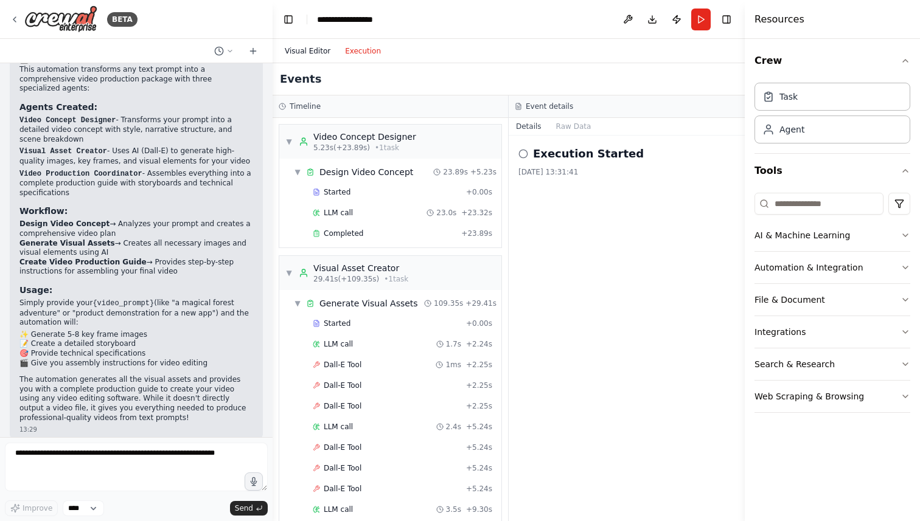
click at [300, 54] on button "Visual Editor" at bounding box center [307, 51] width 60 height 15
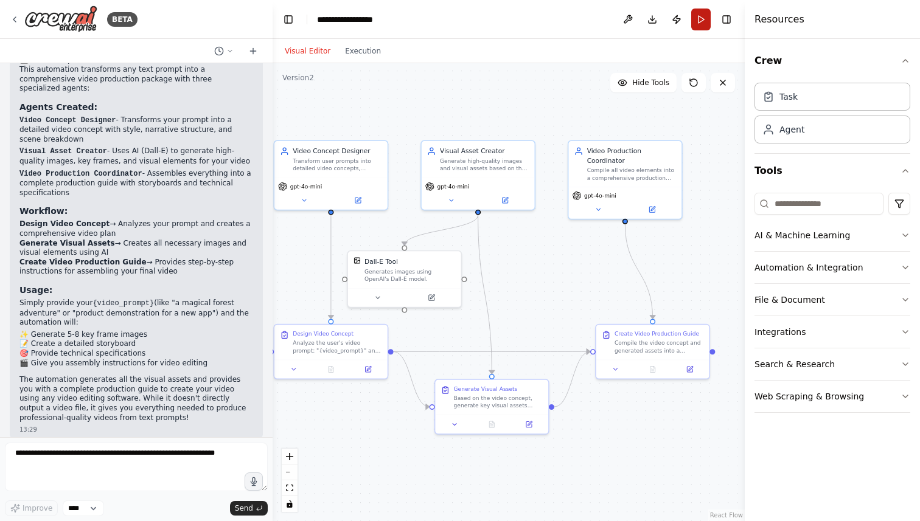
click at [702, 21] on button "Run" at bounding box center [700, 20] width 19 height 22
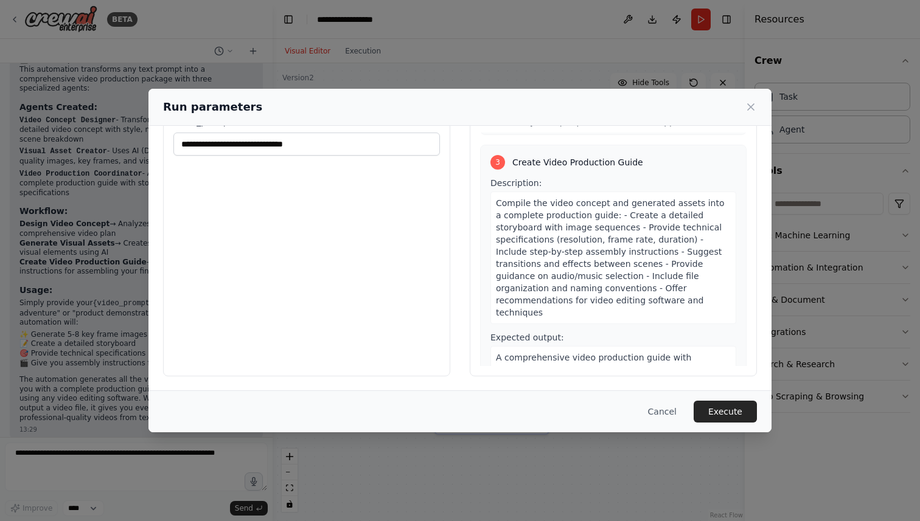
scroll to position [503, 0]
click at [671, 412] on button "Cancel" at bounding box center [662, 412] width 48 height 22
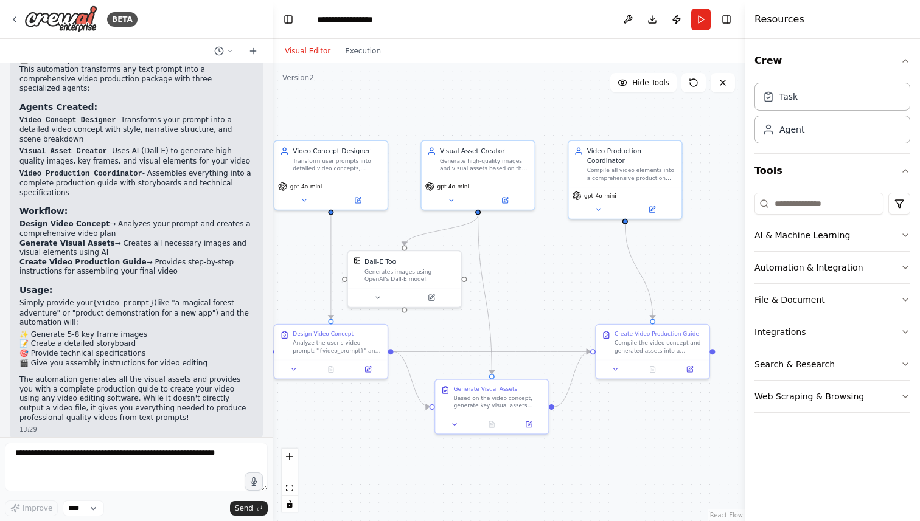
scroll to position [0, 0]
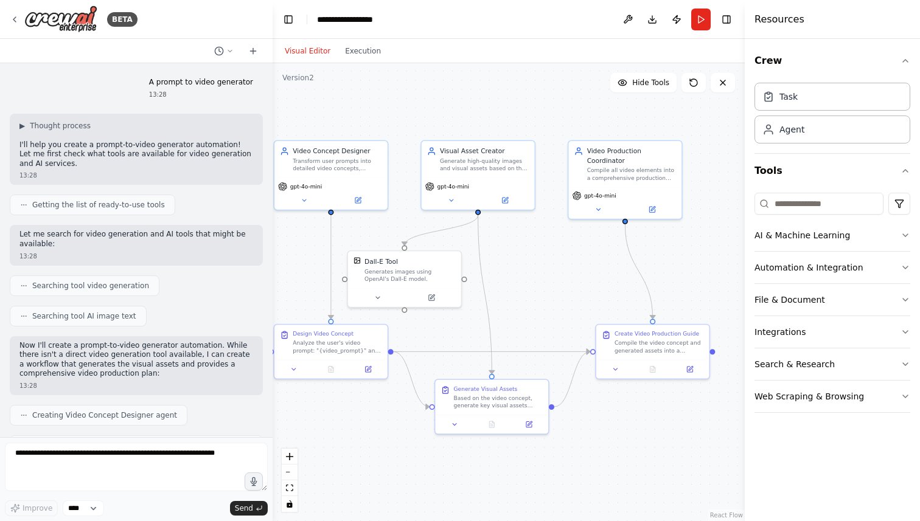
click at [191, 81] on p "A prompt to video generator" at bounding box center [201, 83] width 104 height 10
click at [148, 252] on div "13:28" at bounding box center [136, 256] width 234 height 9
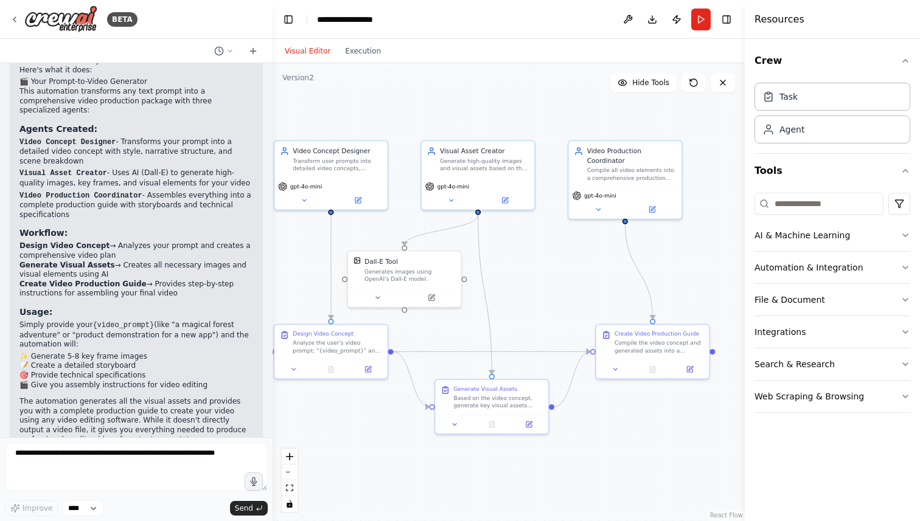
scroll to position [710, 0]
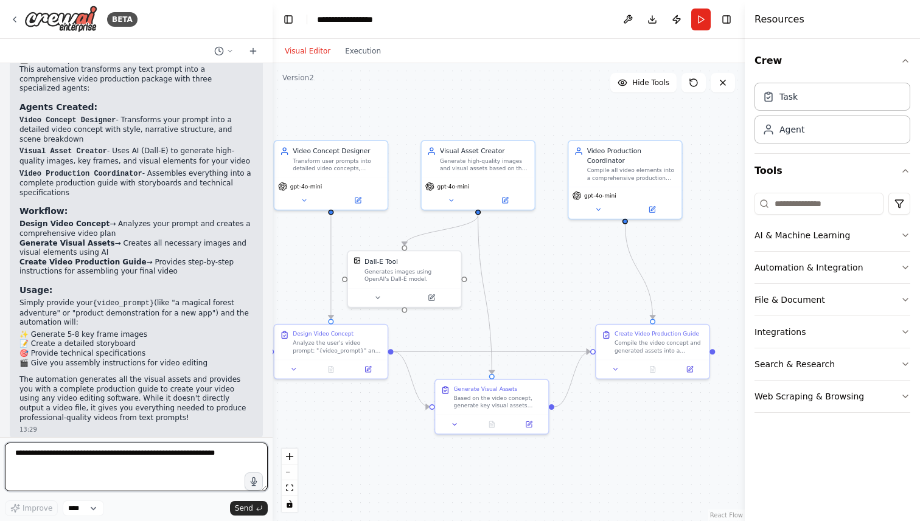
click at [101, 456] on textarea at bounding box center [136, 467] width 263 height 49
type textarea "**********"
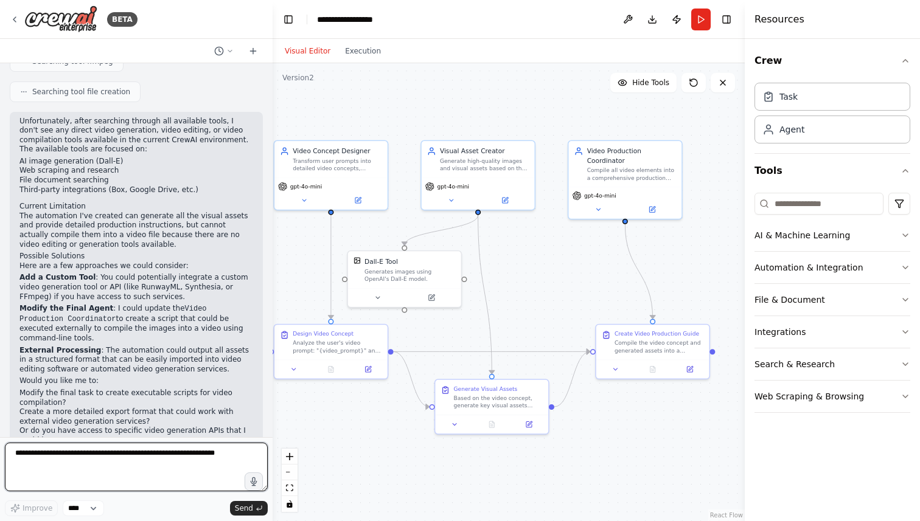
scroll to position [1321, 0]
